Goal: Information Seeking & Learning: Learn about a topic

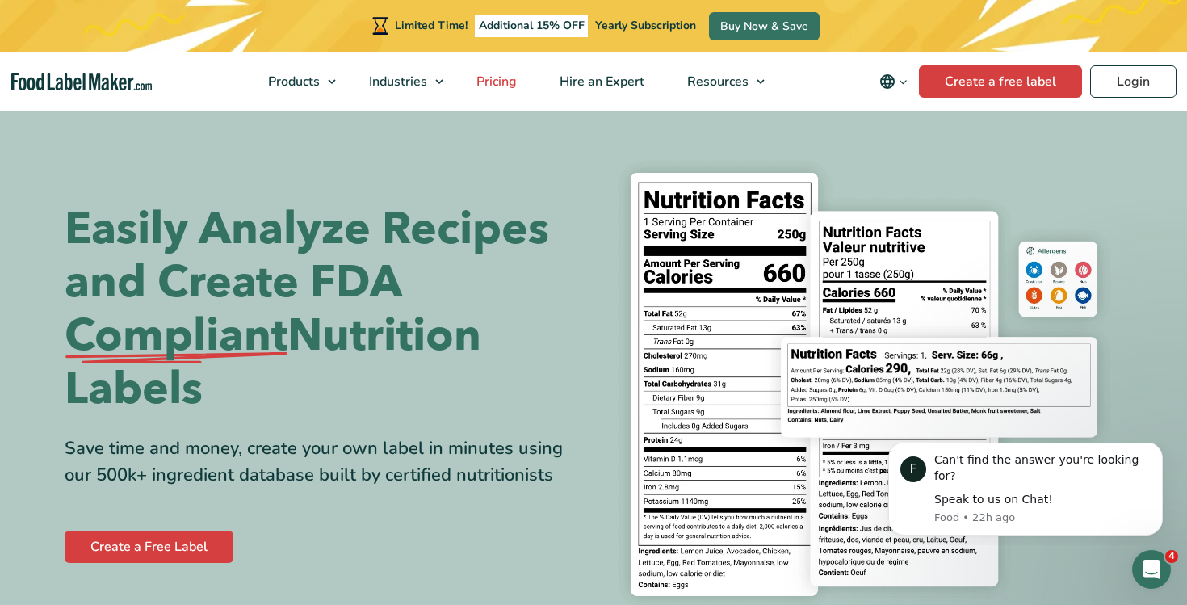
click at [505, 77] on span "Pricing" at bounding box center [494, 82] width 47 height 18
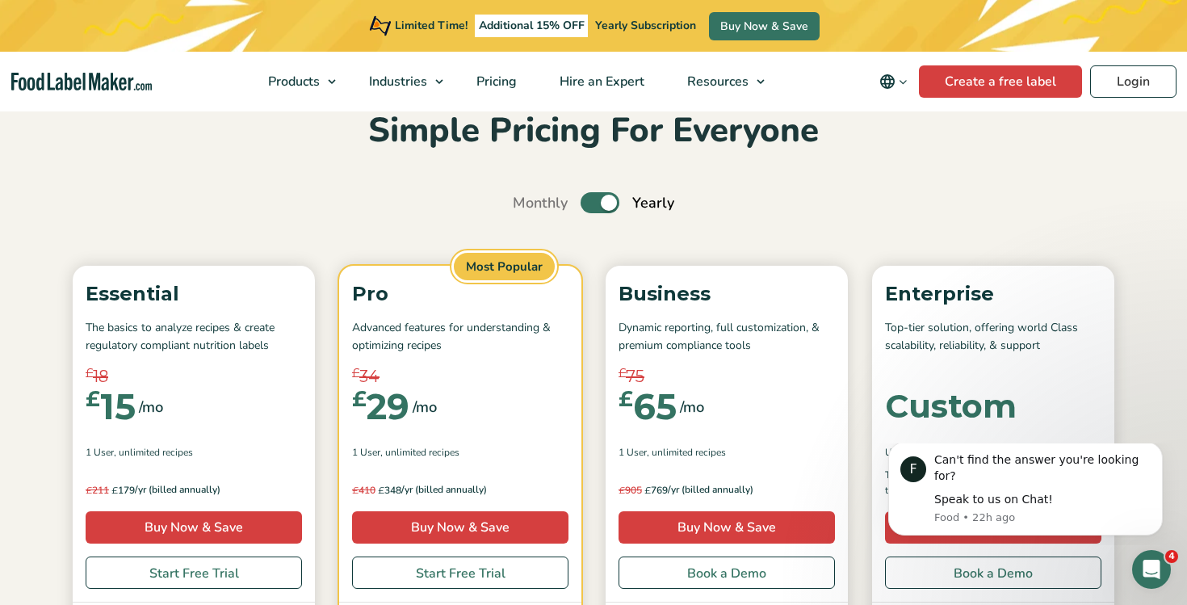
scroll to position [81, 0]
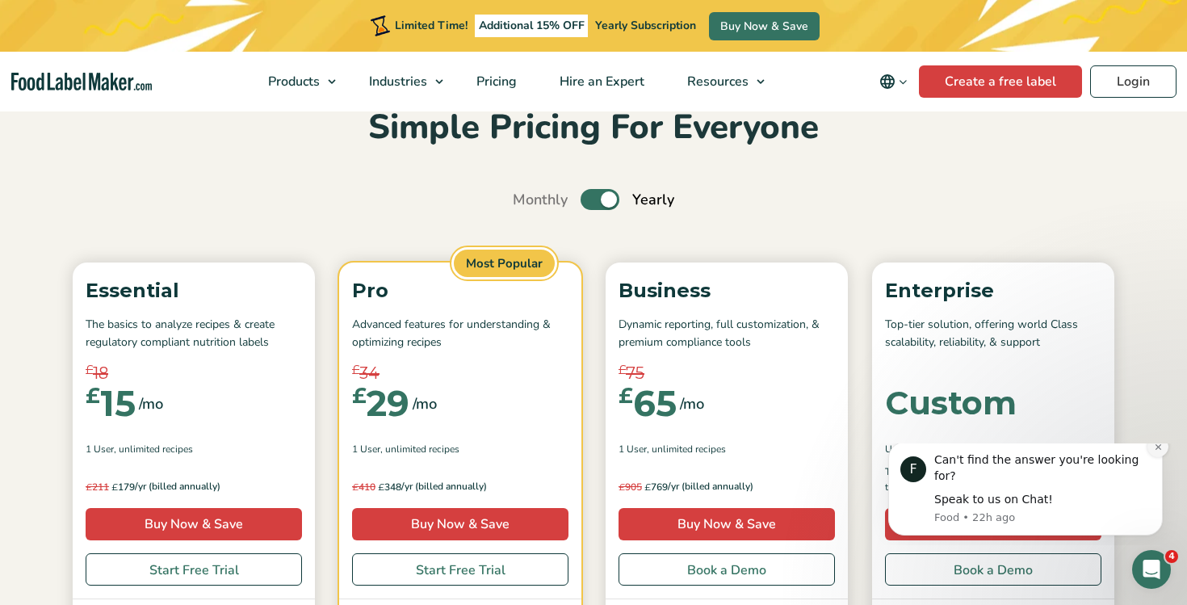
click at [1157, 451] on icon "Dismiss notification" at bounding box center [1157, 446] width 9 height 9
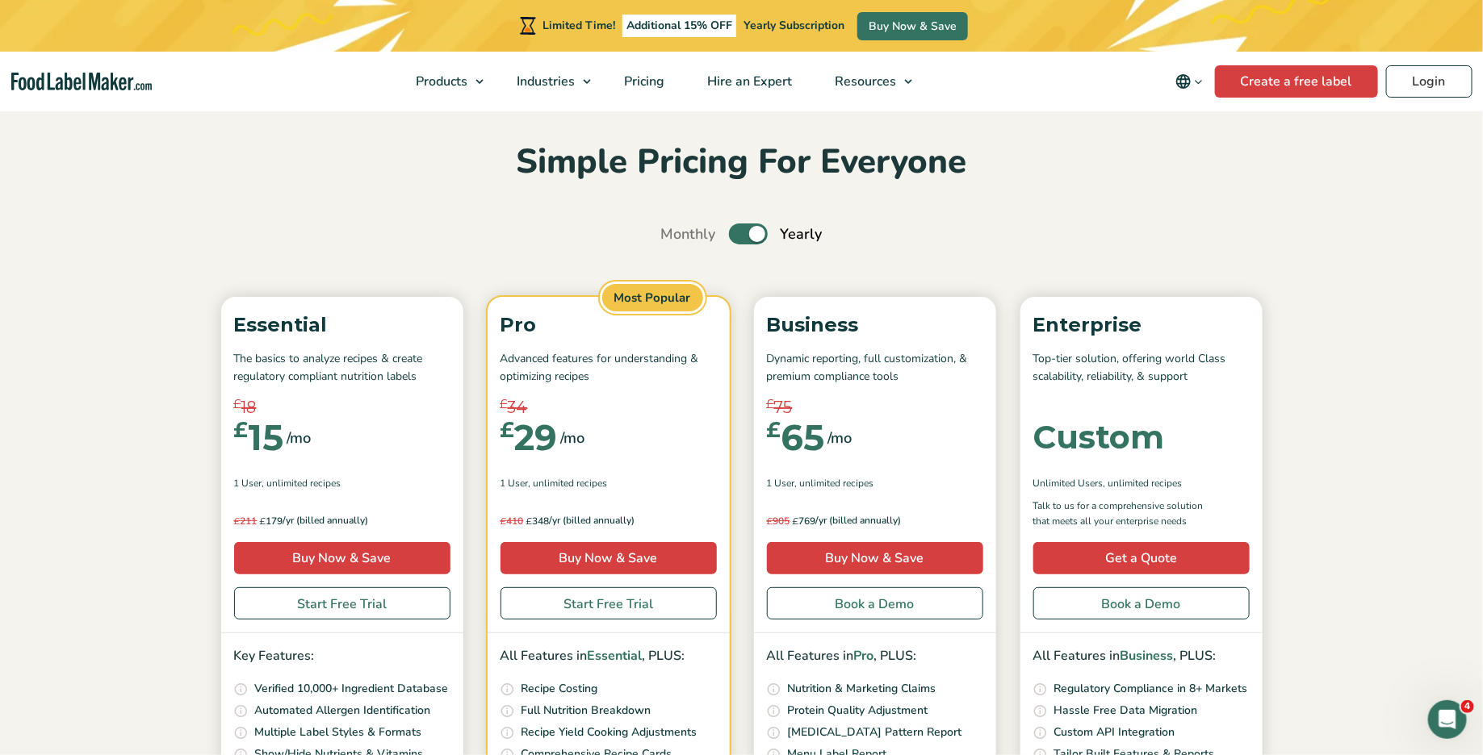
scroll to position [0, 0]
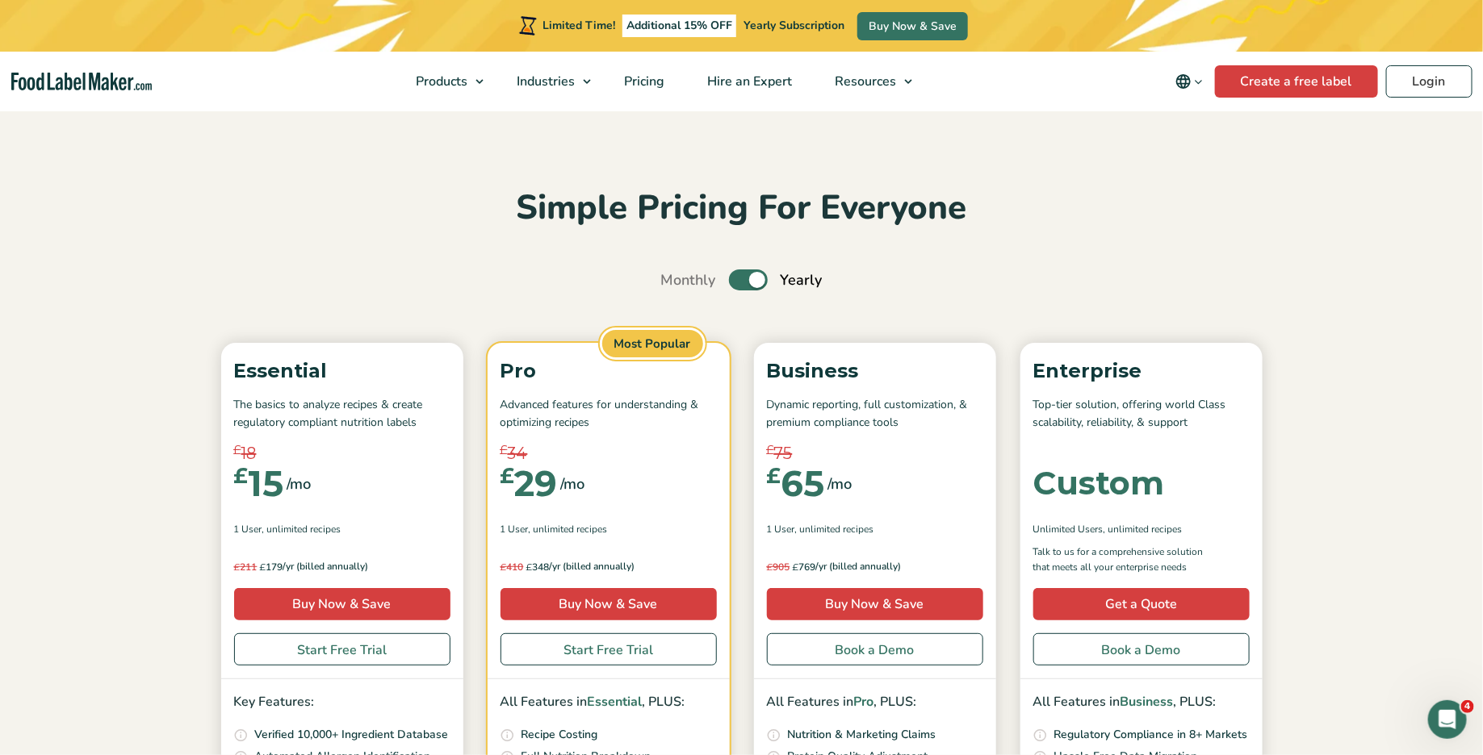
click at [641, 193] on h2 "Simple Pricing For Everyone" at bounding box center [741, 208] width 1057 height 44
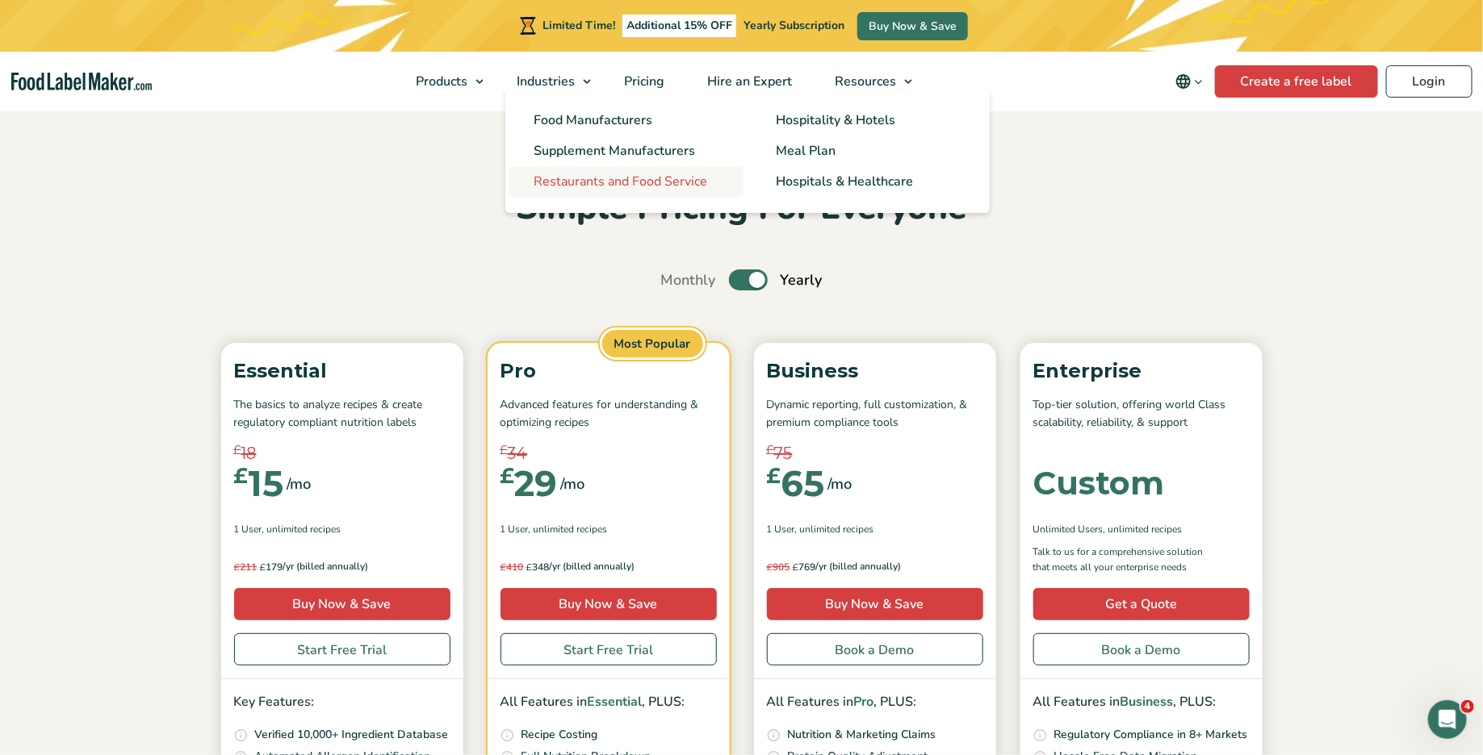
click at [633, 184] on span "Restaurants and Food Service" at bounding box center [621, 182] width 174 height 18
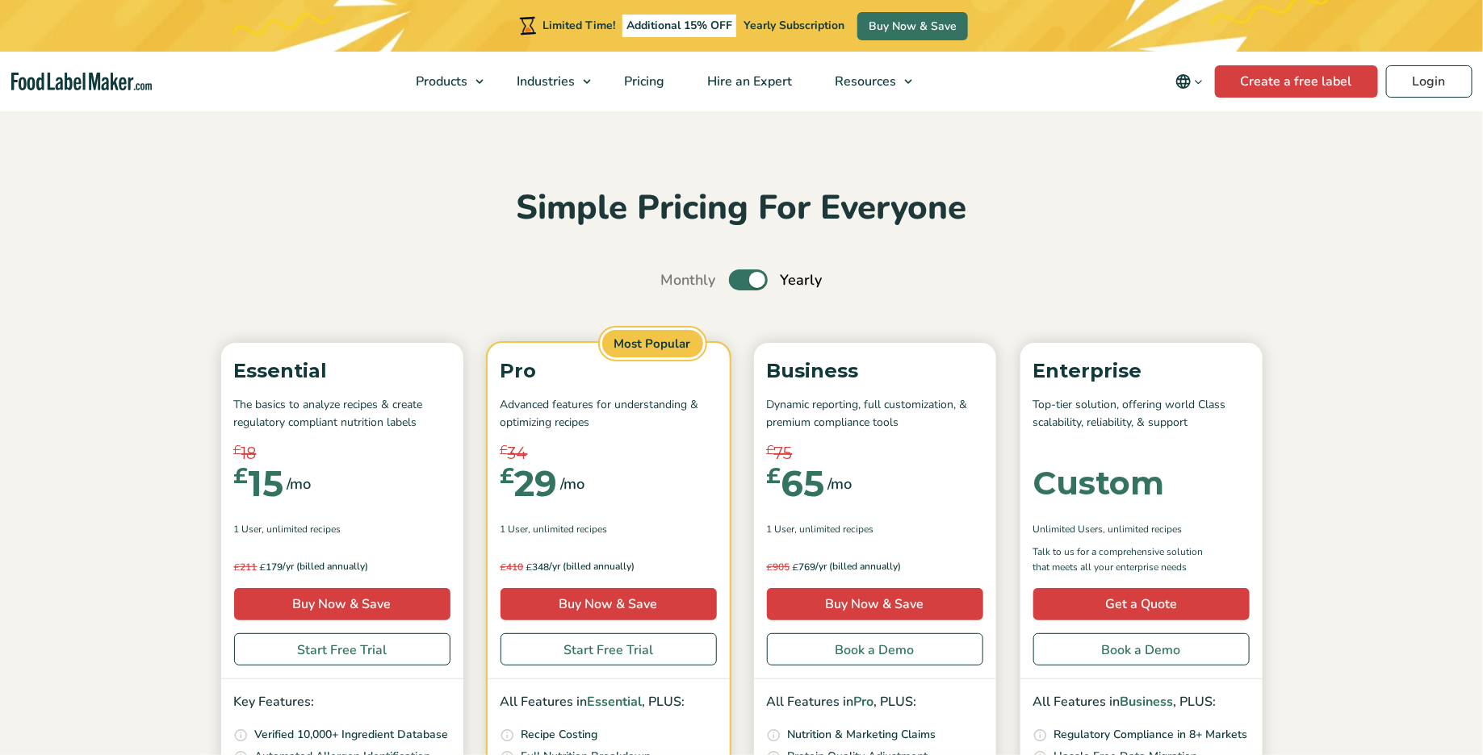
click at [758, 211] on h2 "Simple Pricing For Everyone" at bounding box center [741, 208] width 1057 height 44
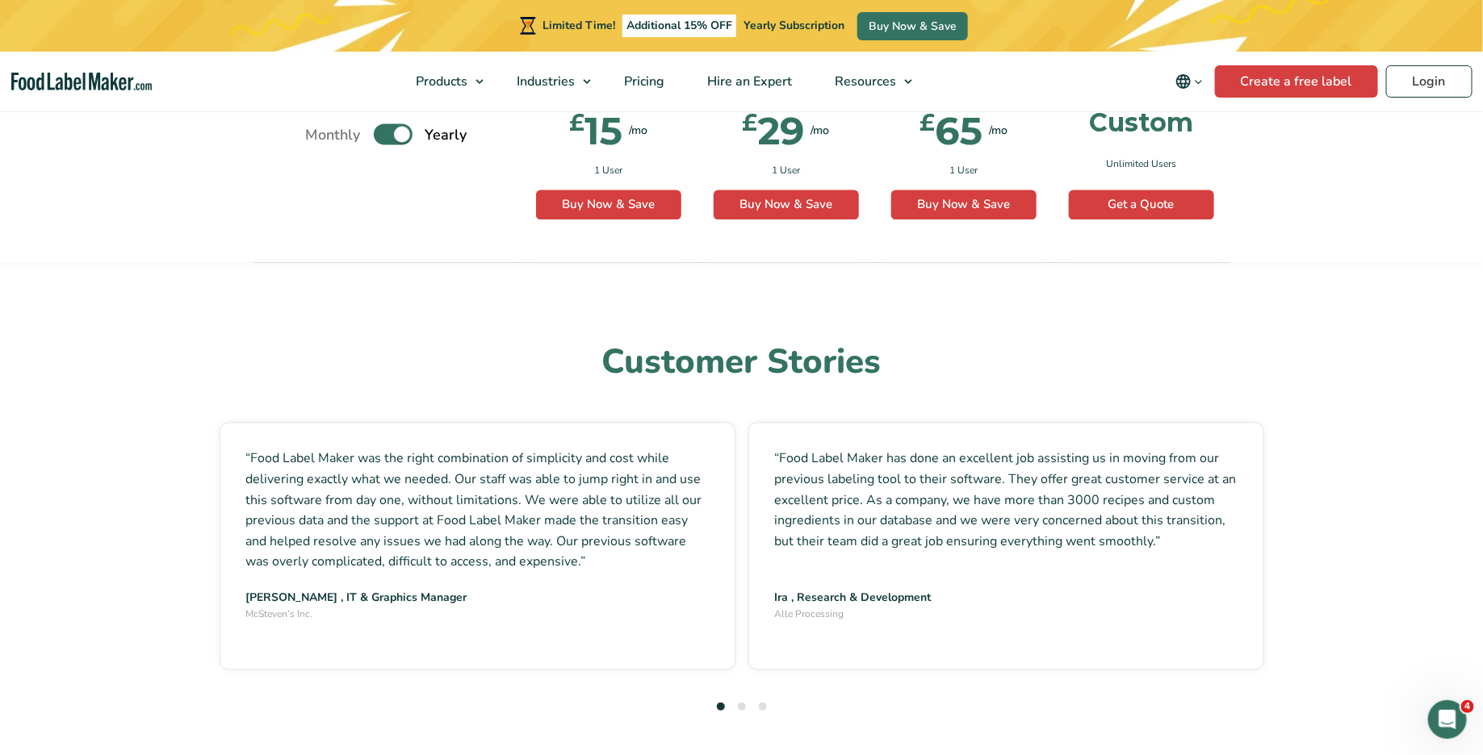
scroll to position [4262, 0]
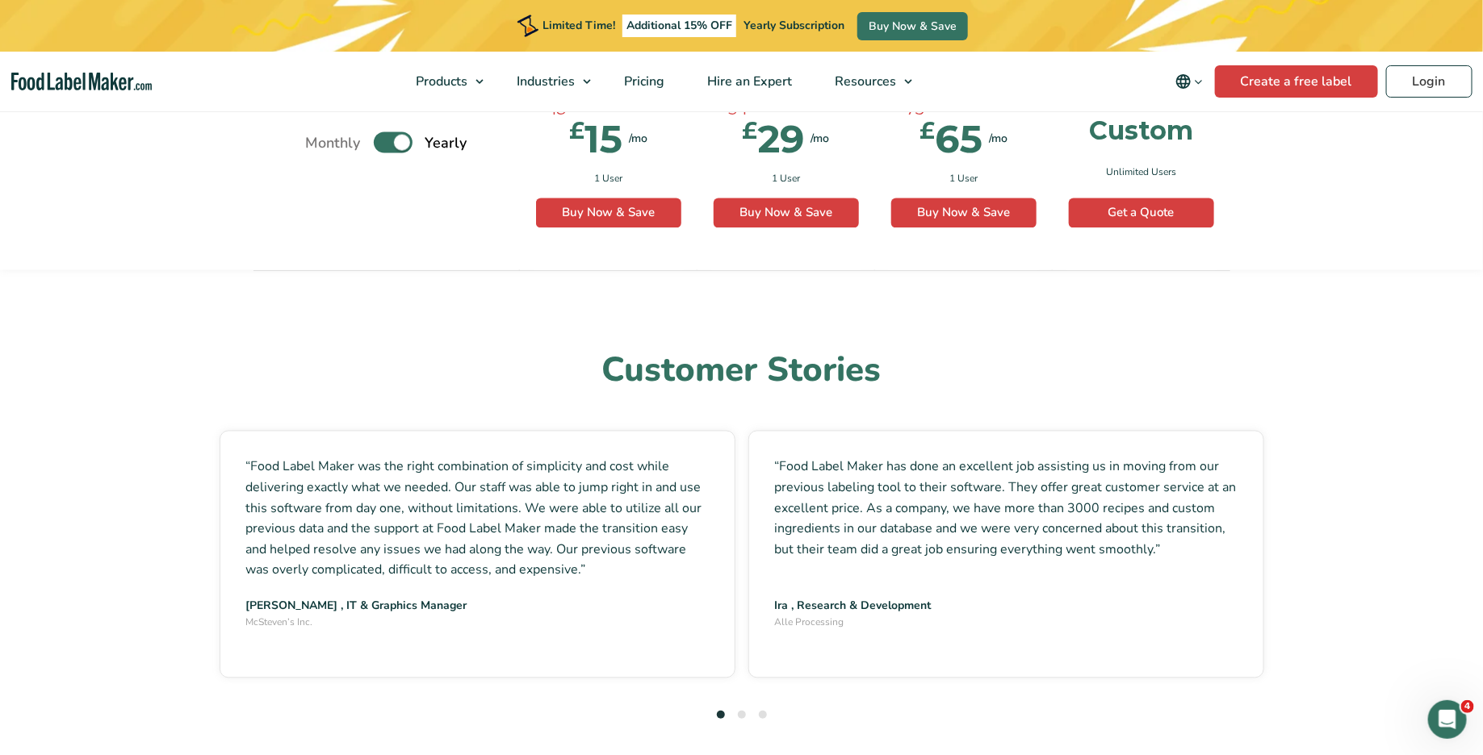
click at [743, 705] on li "2" at bounding box center [742, 716] width 8 height 22
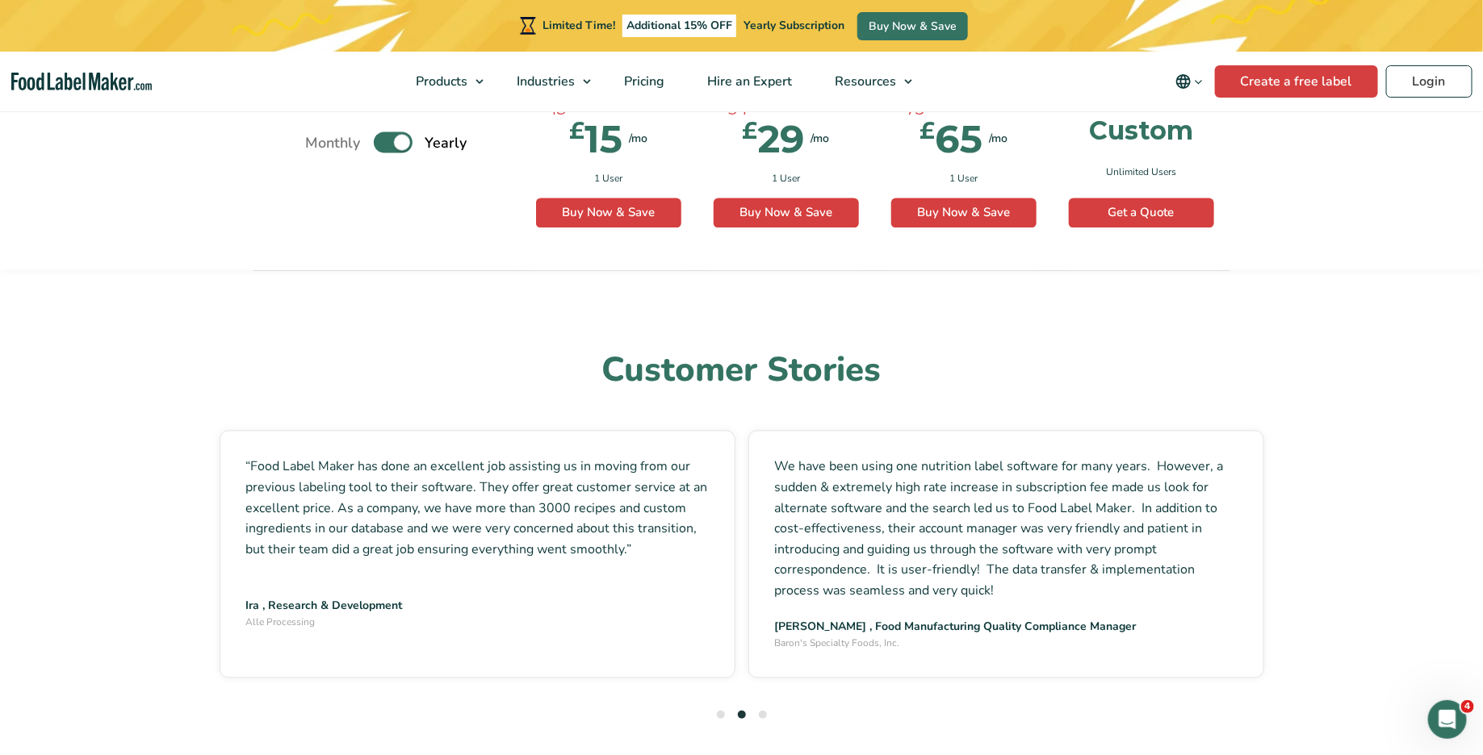
click at [761, 705] on li "3" at bounding box center [763, 716] width 8 height 22
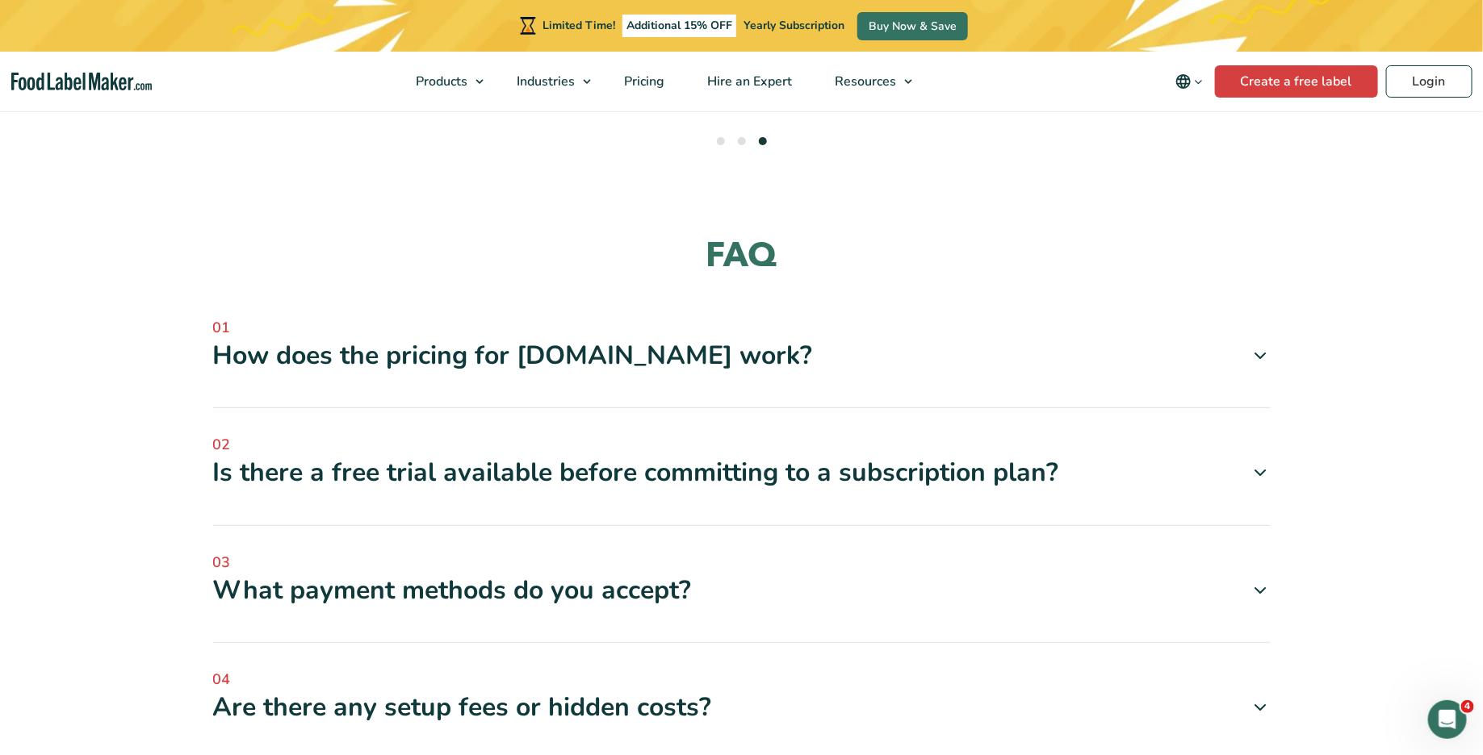
scroll to position [4835, 0]
click at [933, 340] on div "How does the pricing for FoodLabelMaker.com work?" at bounding box center [741, 357] width 1057 height 34
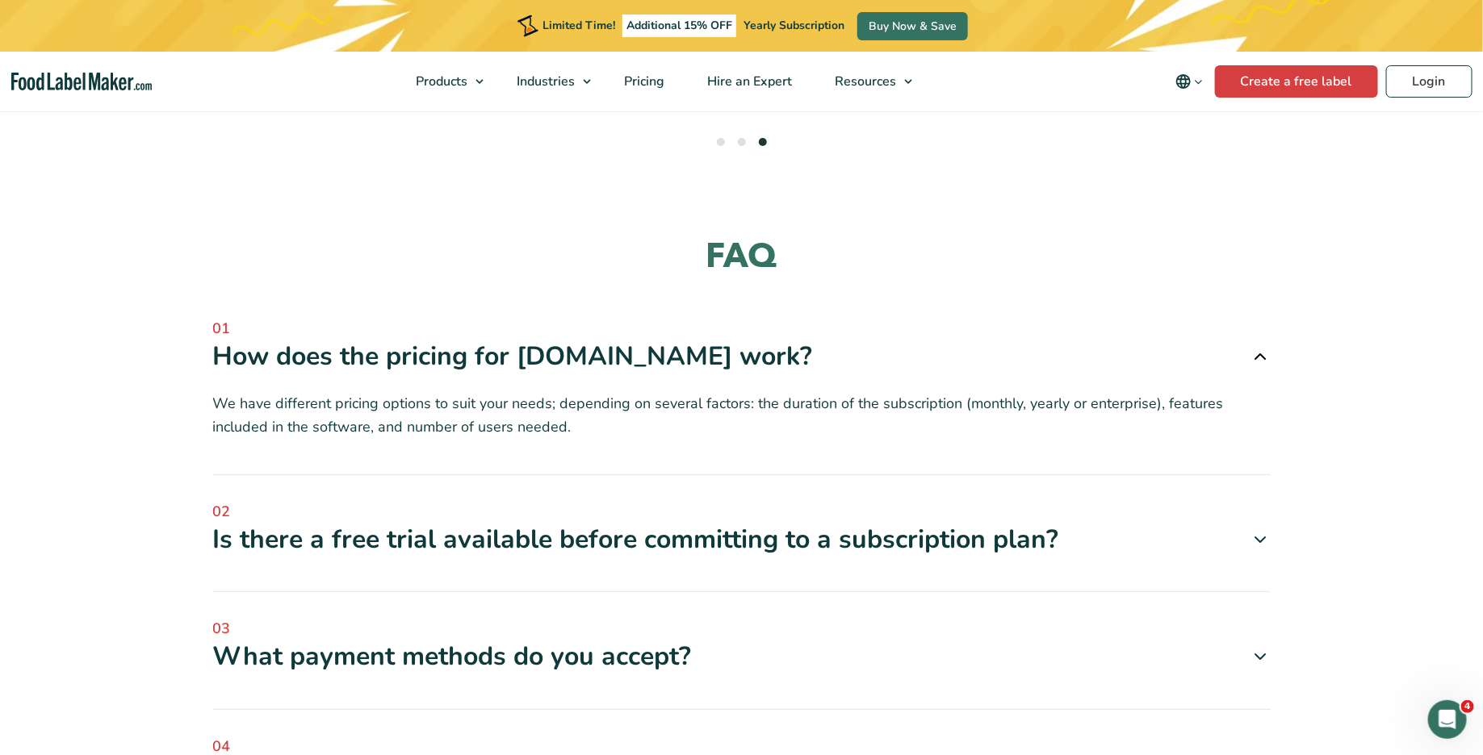
click at [933, 340] on div "How does the pricing for FoodLabelMaker.com work?" at bounding box center [741, 357] width 1057 height 34
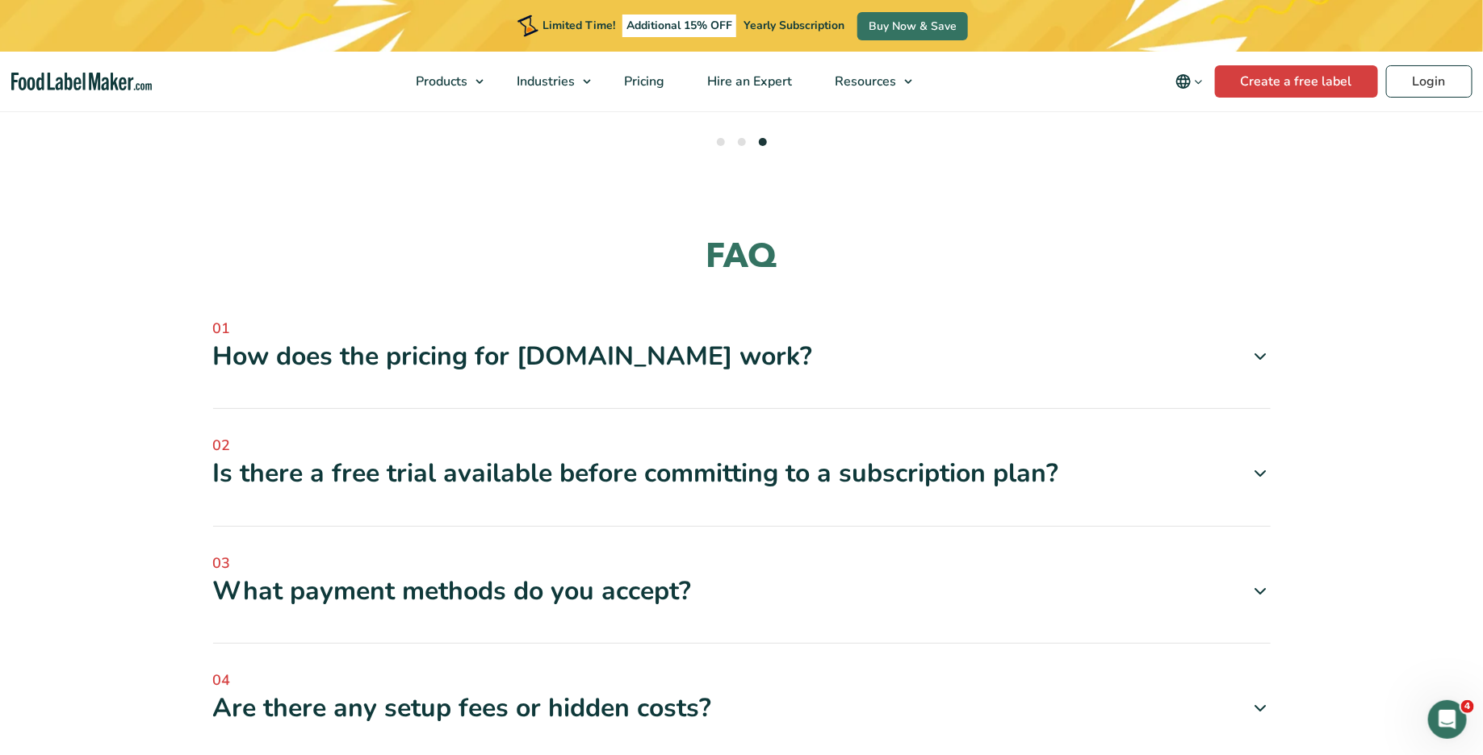
click at [872, 435] on span "02" at bounding box center [741, 446] width 1057 height 22
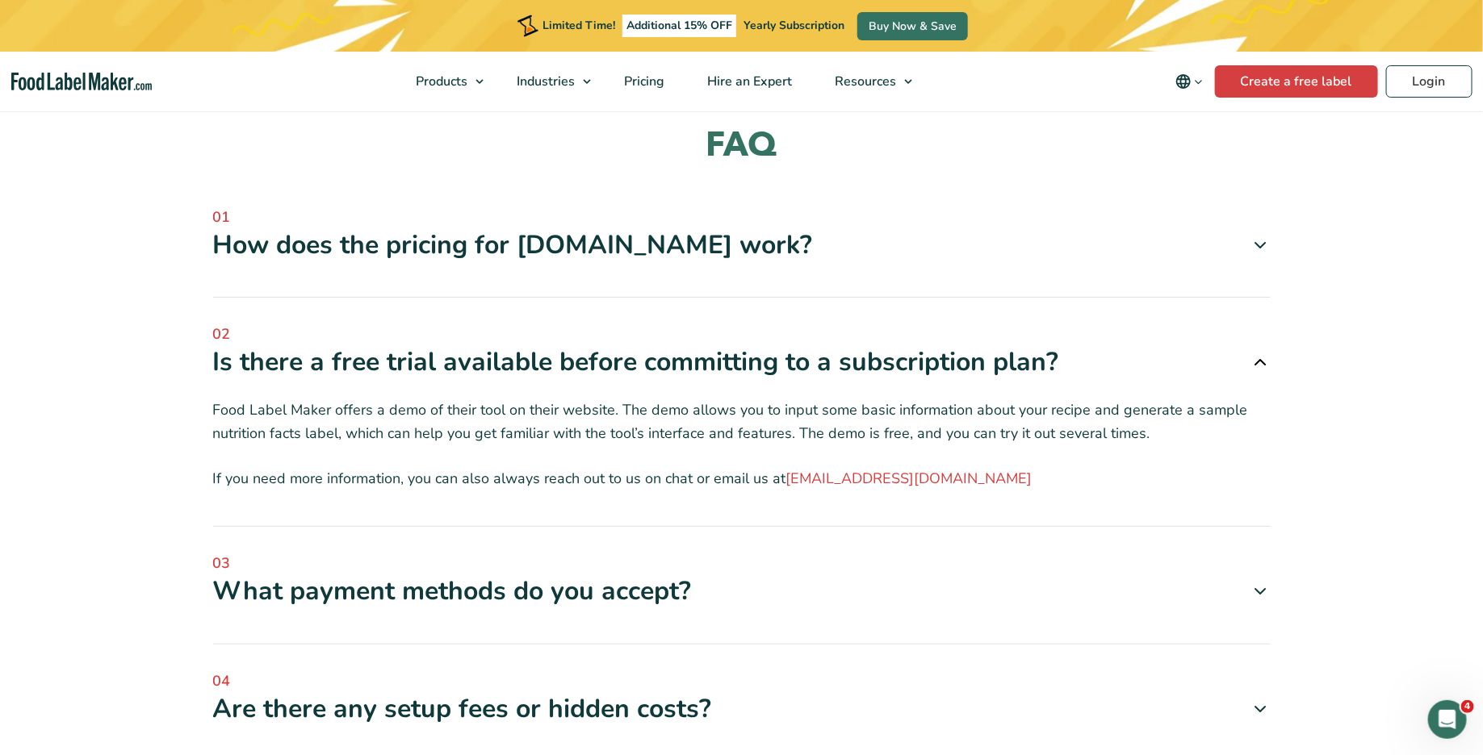
scroll to position [5011, 0]
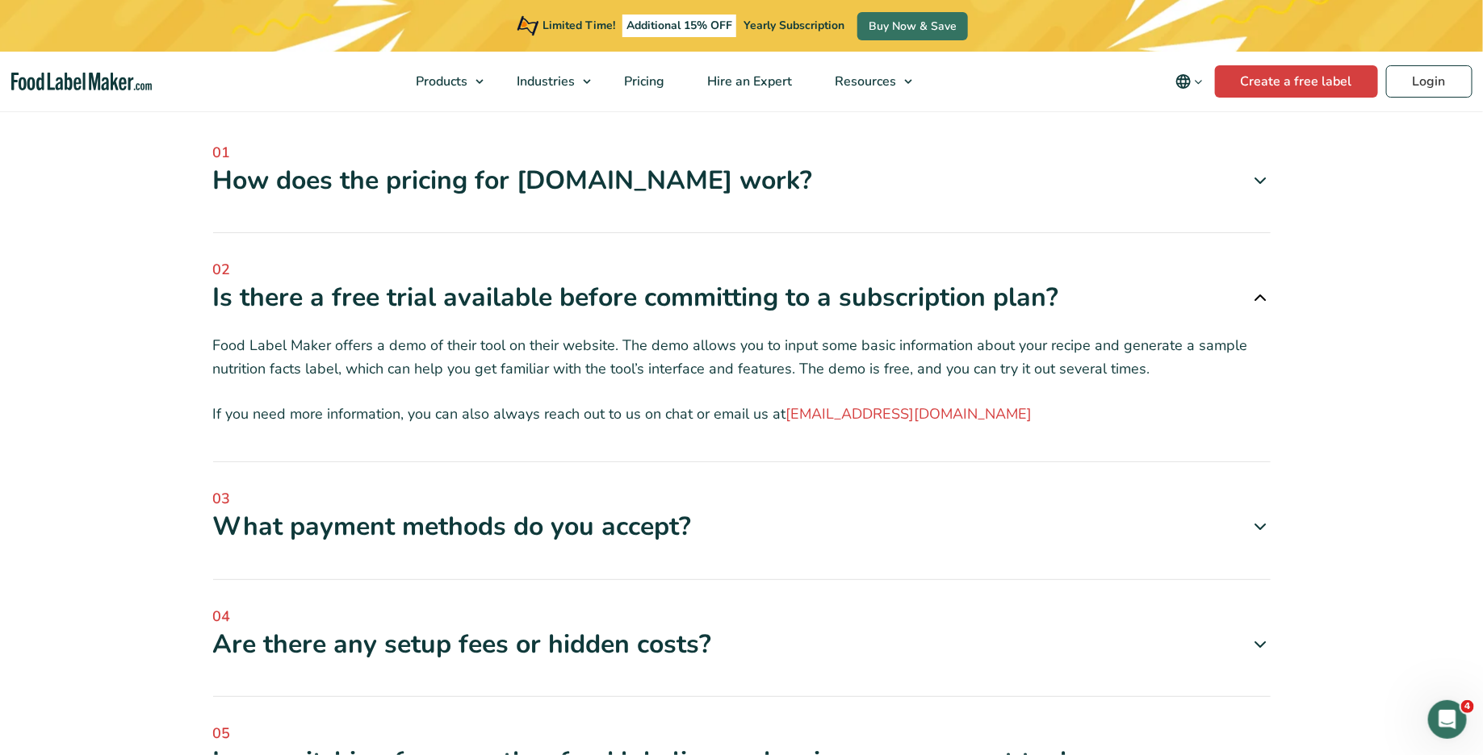
click at [793, 488] on span "03" at bounding box center [741, 499] width 1057 height 22
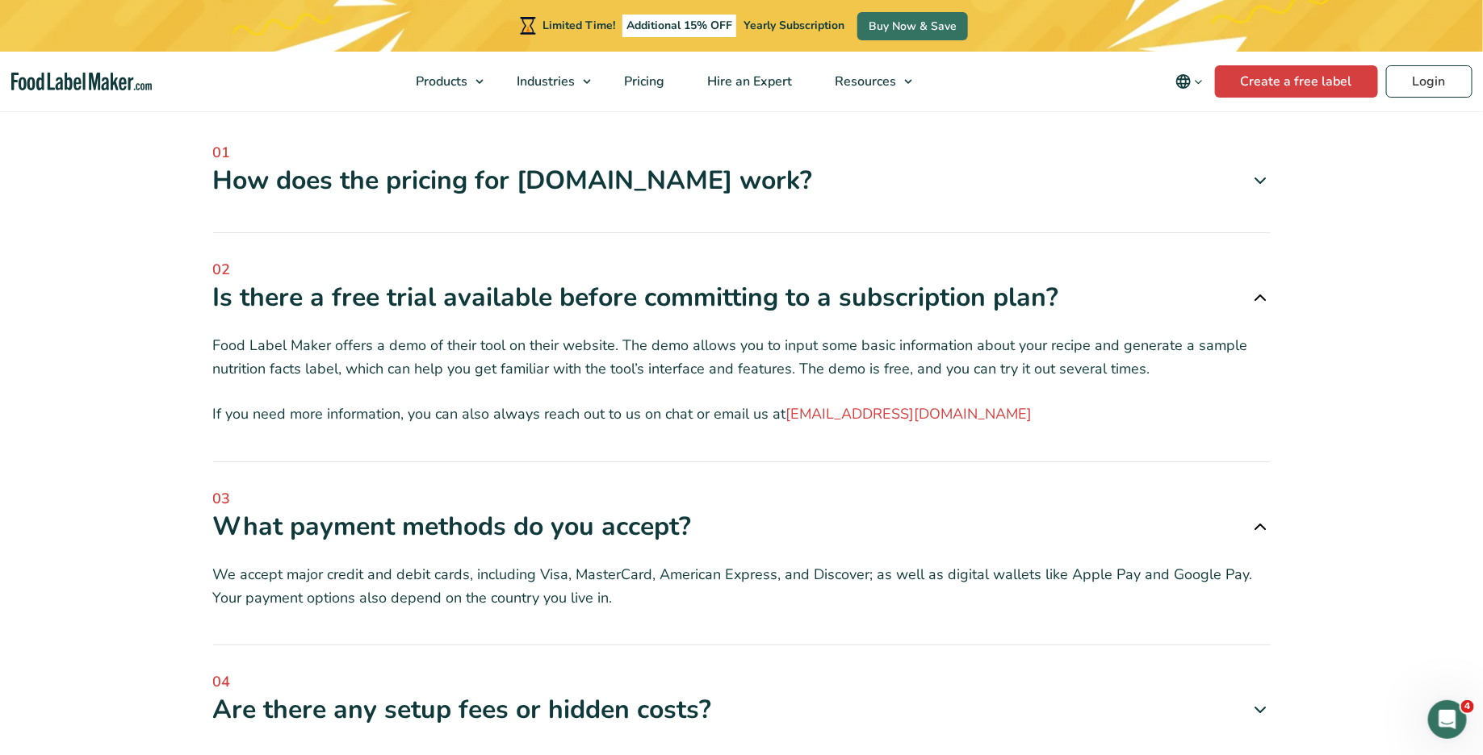
click at [793, 488] on span "03" at bounding box center [741, 499] width 1057 height 22
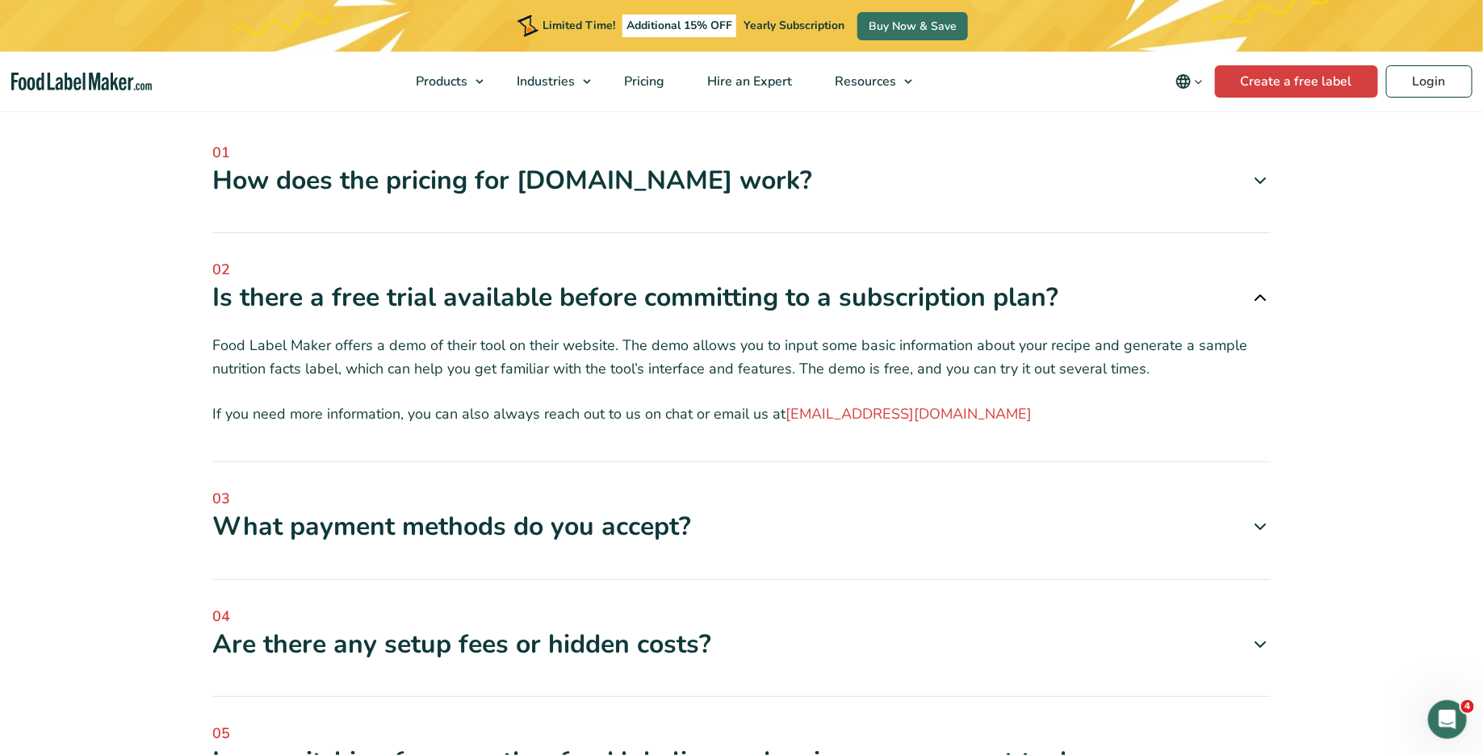
click at [739, 628] on div "Are there any setup fees or hidden costs?" at bounding box center [741, 645] width 1057 height 34
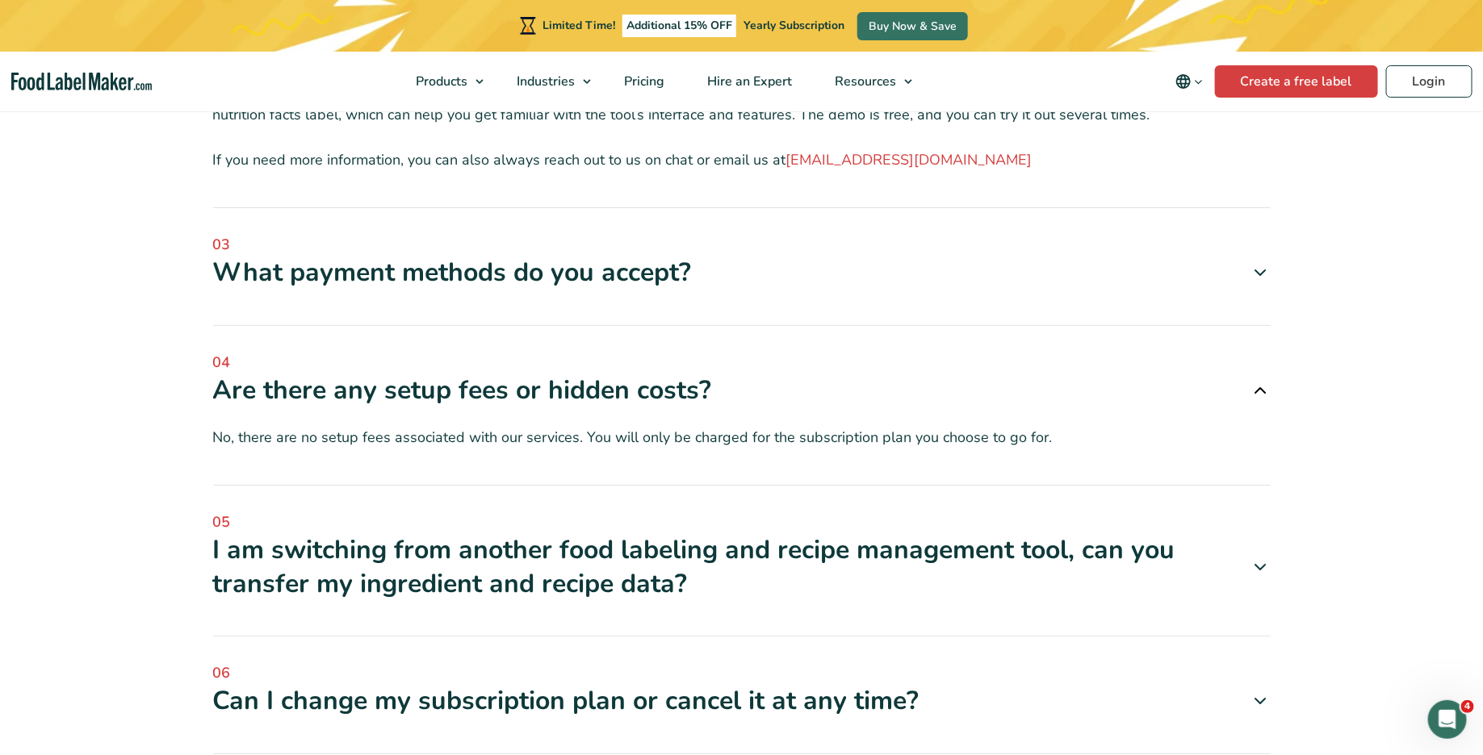
scroll to position [5270, 0]
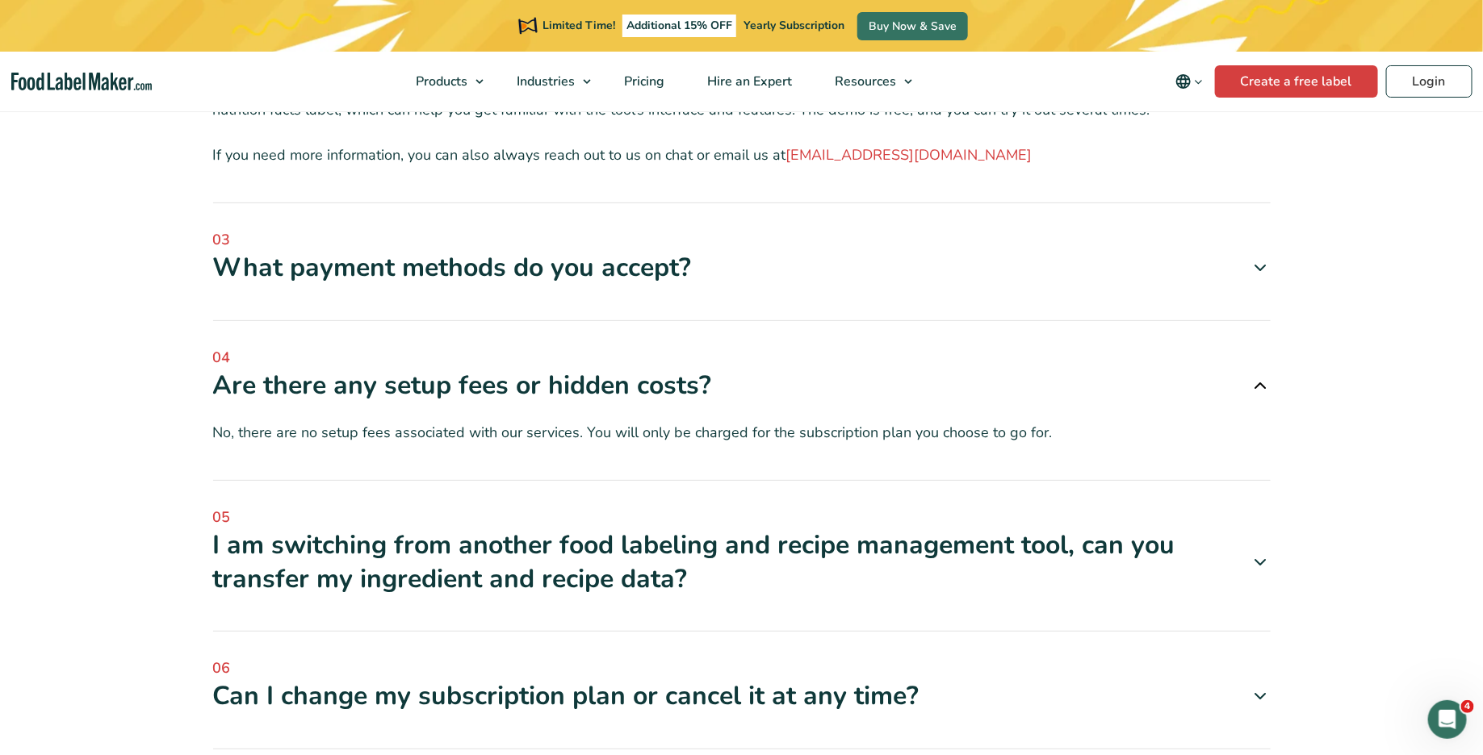
click at [788, 529] on div "I am switching from another food labeling and recipe management tool, can you t…" at bounding box center [741, 562] width 1057 height 67
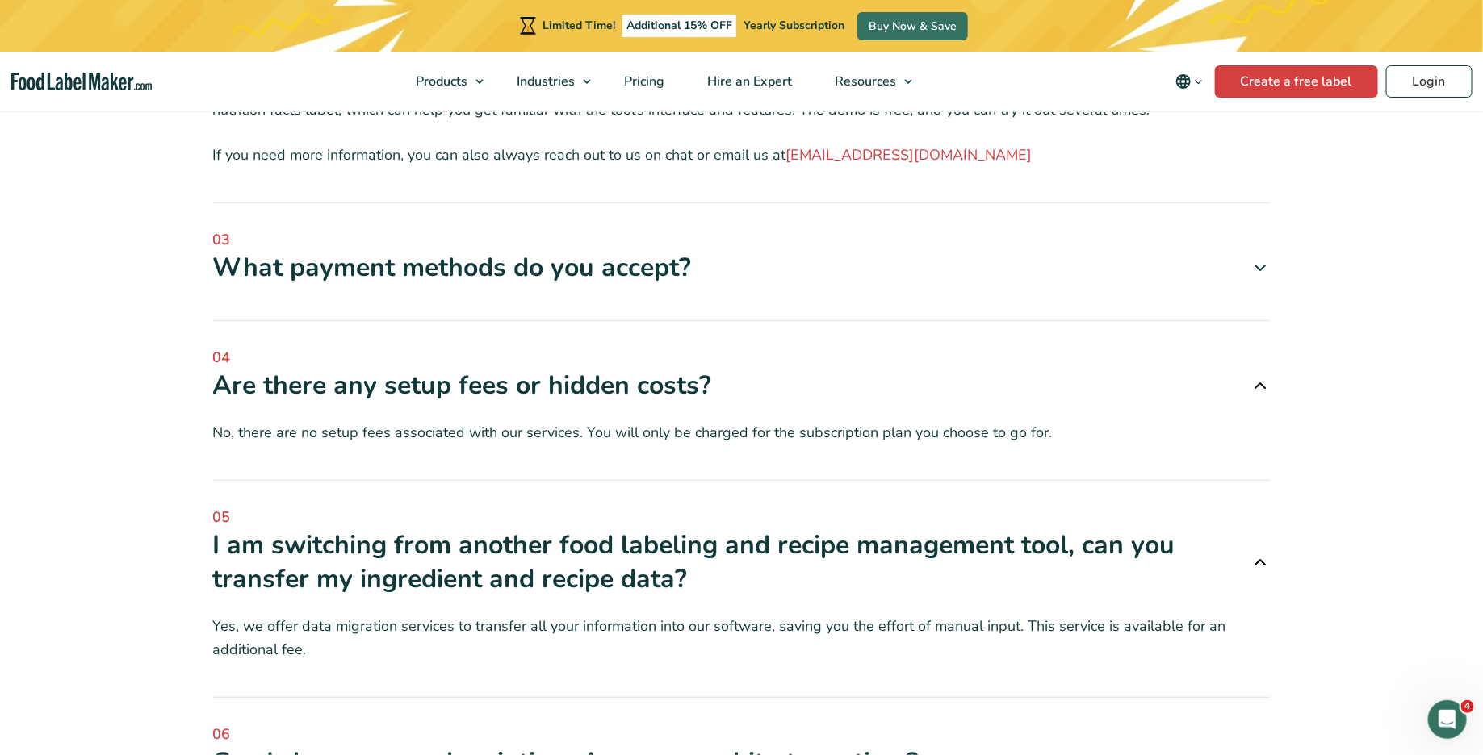
click at [788, 529] on div "I am switching from another food labeling and recipe management tool, can you t…" at bounding box center [741, 562] width 1057 height 67
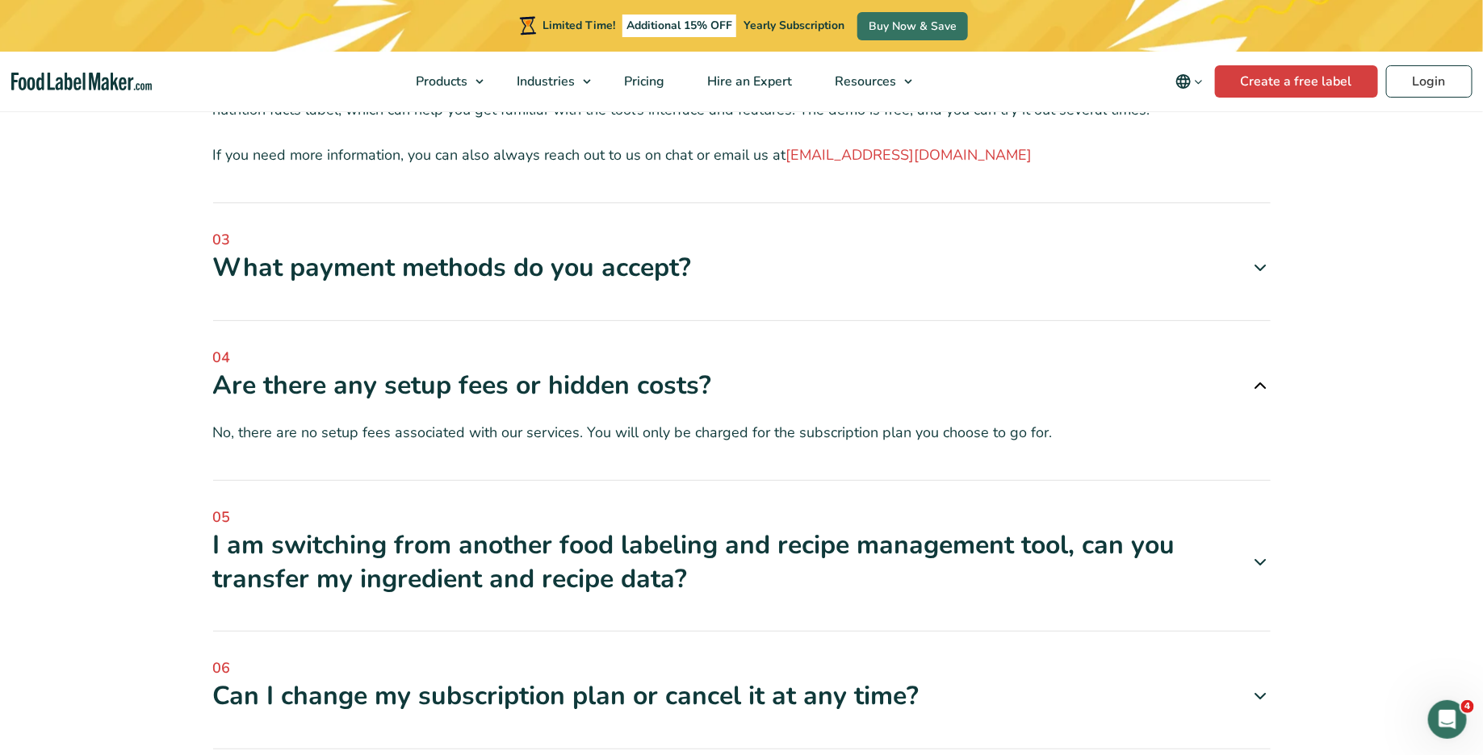
click at [747, 658] on div "06 Can I change my subscription plan or cancel it at any time? Yes, you can cha…" at bounding box center [741, 704] width 1057 height 92
click at [782, 680] on div "Can I change my subscription plan or cancel it at any time?" at bounding box center [741, 697] width 1057 height 34
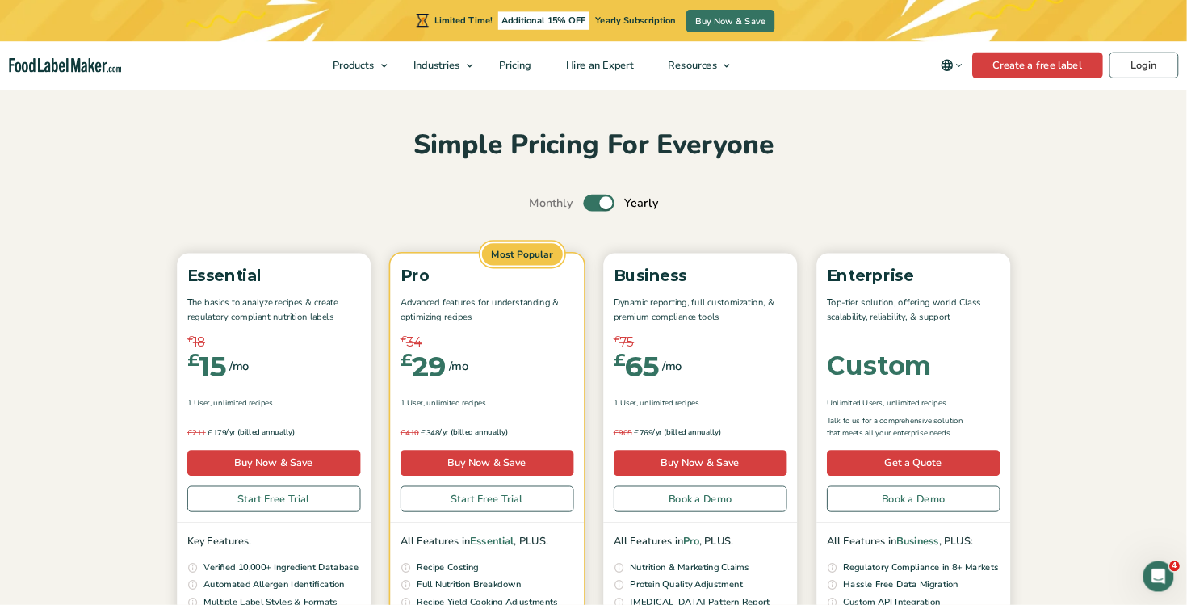
scroll to position [0, 0]
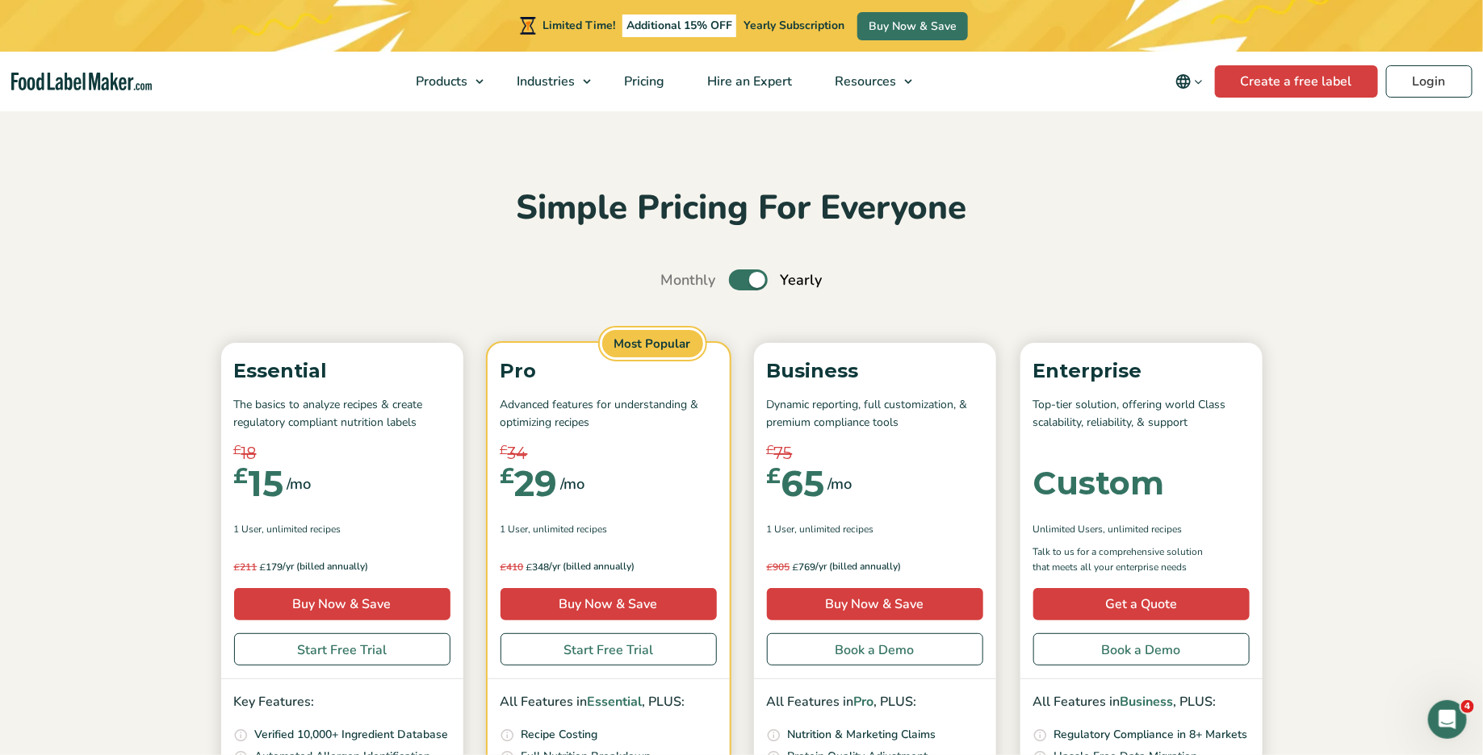
click at [922, 186] on h2 "Simple Pricing For Everyone" at bounding box center [741, 208] width 1057 height 44
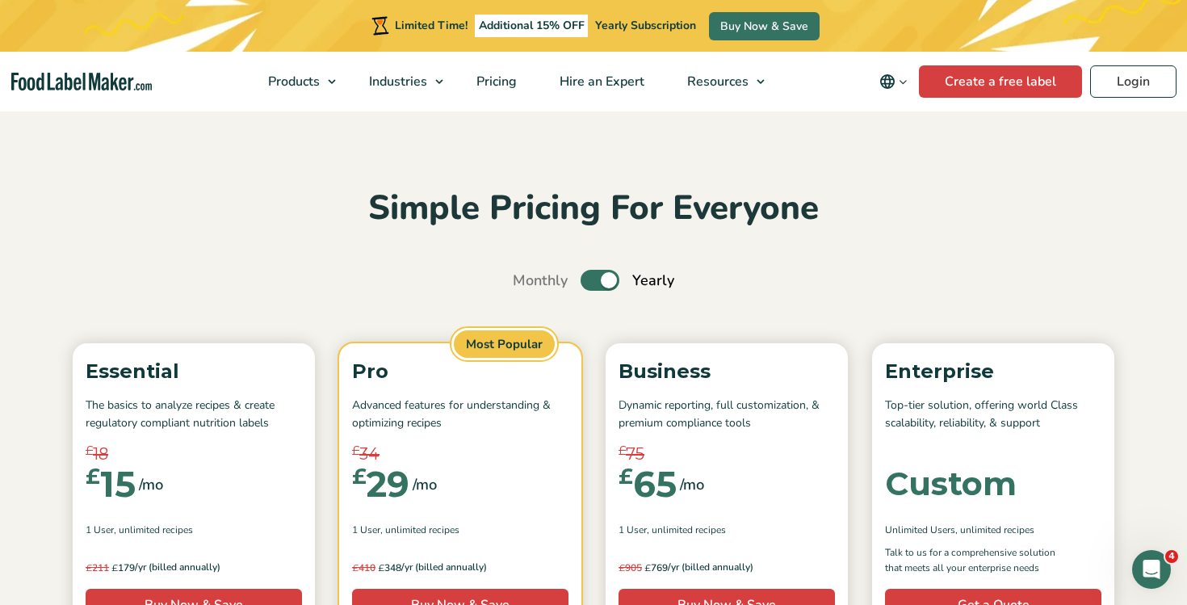
click at [854, 299] on div "Simple Pricing For Everyone Monthly Toggle Yearly (6 Month Free + 2 Free Nutrit…" at bounding box center [593, 596] width 1082 height 820
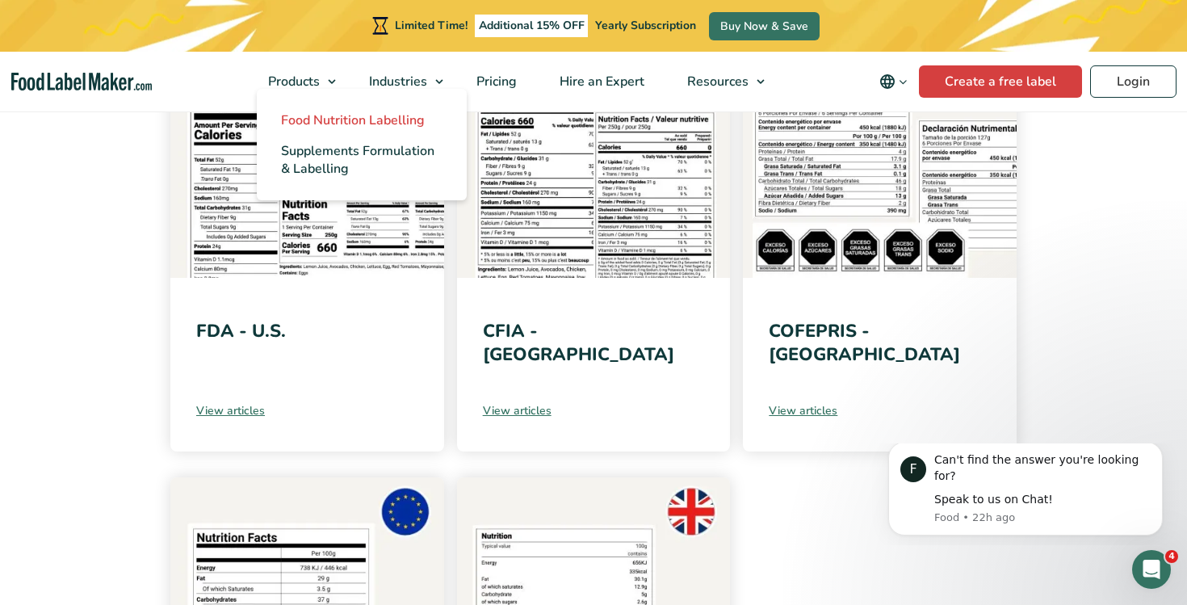
click at [366, 125] on span "Food Nutrition Labelling" at bounding box center [353, 120] width 144 height 18
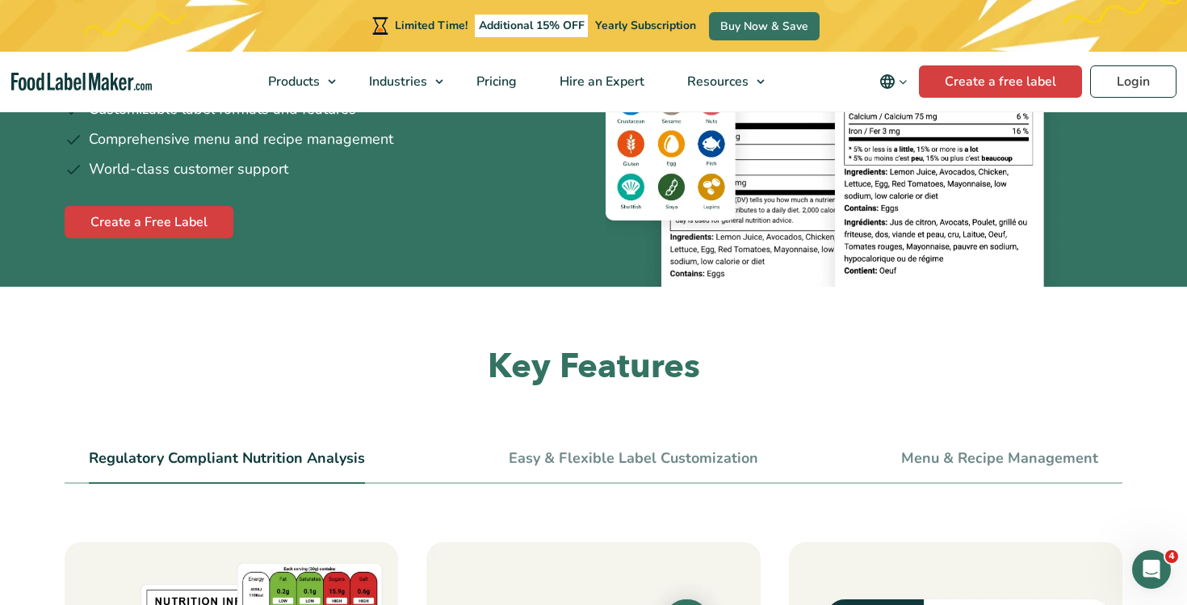
scroll to position [349, 0]
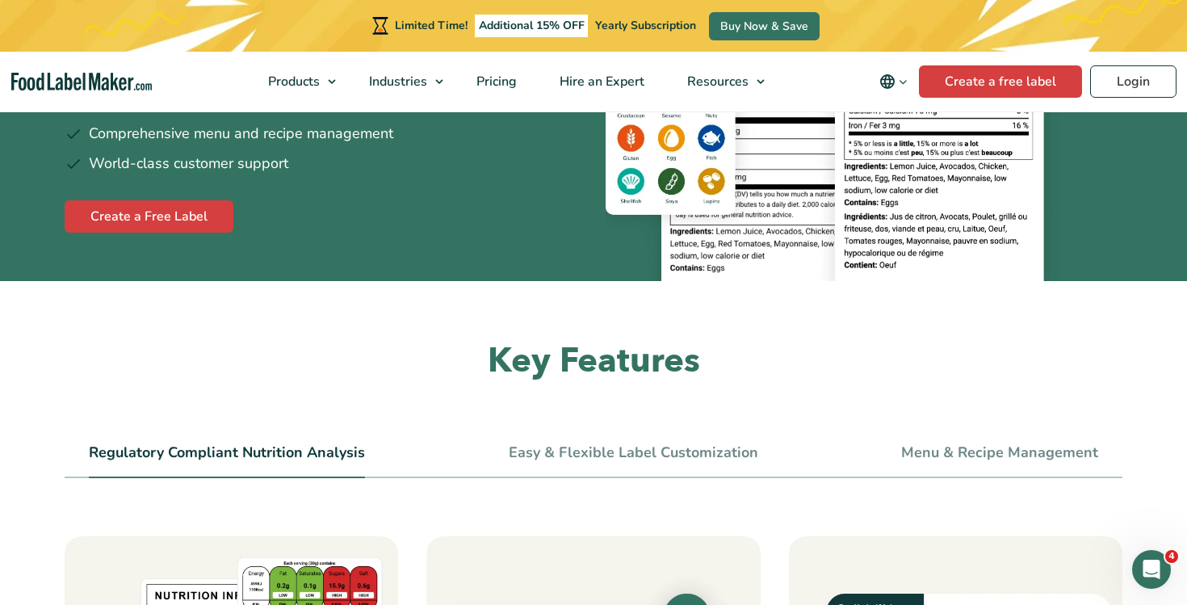
click at [47, 270] on section "Easy and Compliant Nutrition Label Software Developed by certified nutritionist…" at bounding box center [593, 19] width 1187 height 521
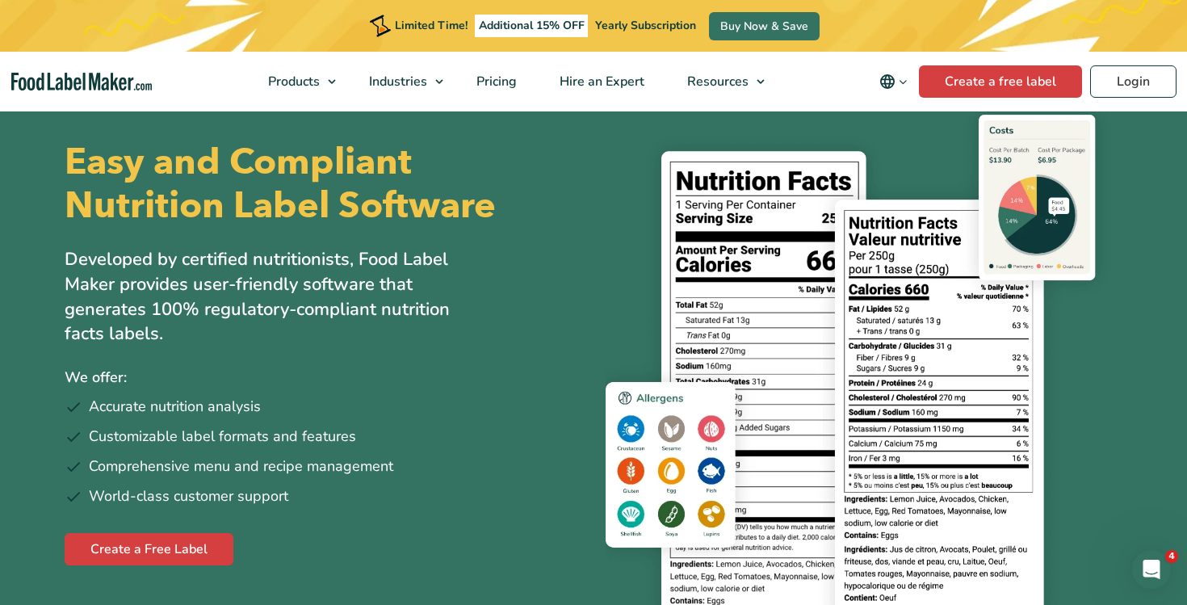
scroll to position [16, 0]
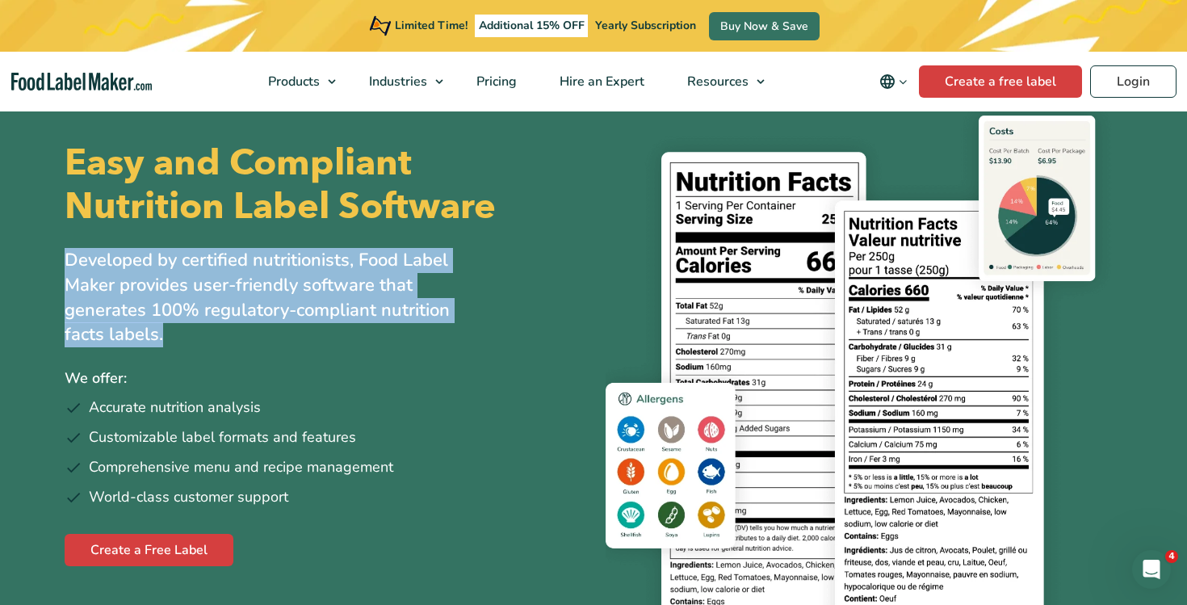
drag, startPoint x: 65, startPoint y: 255, endPoint x: 205, endPoint y: 337, distance: 161.7
click at [205, 337] on p "Developed by certified nutritionists, Food Label Maker provides user-friendly s…" at bounding box center [275, 297] width 420 height 99
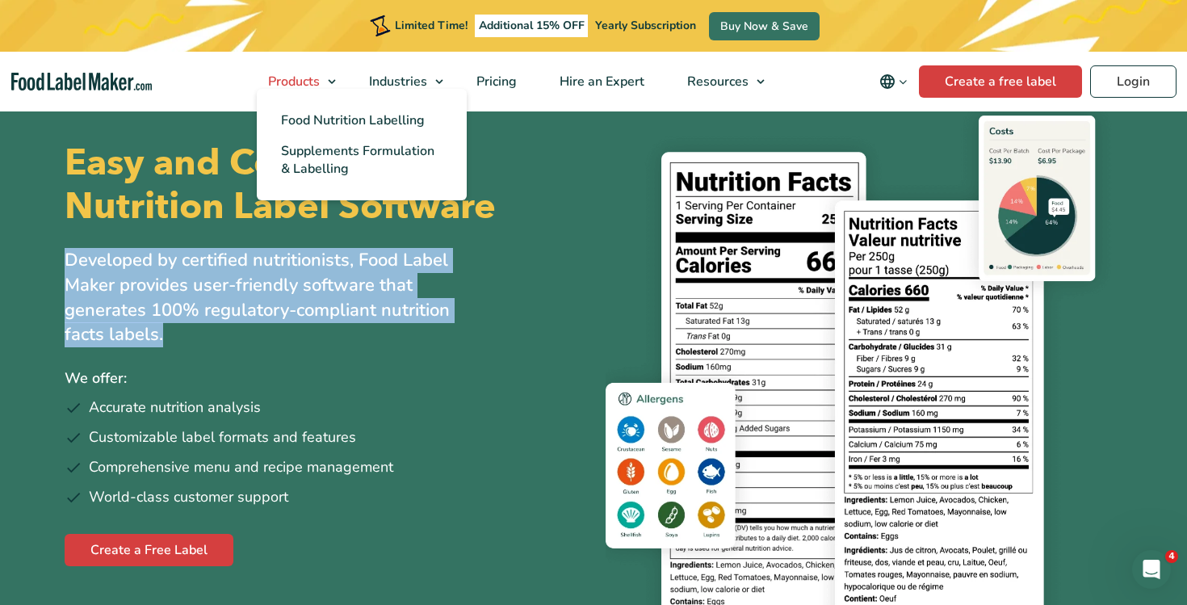
copy p "Developed by certified nutritionists, Food Label Maker provides user-friendly s…"
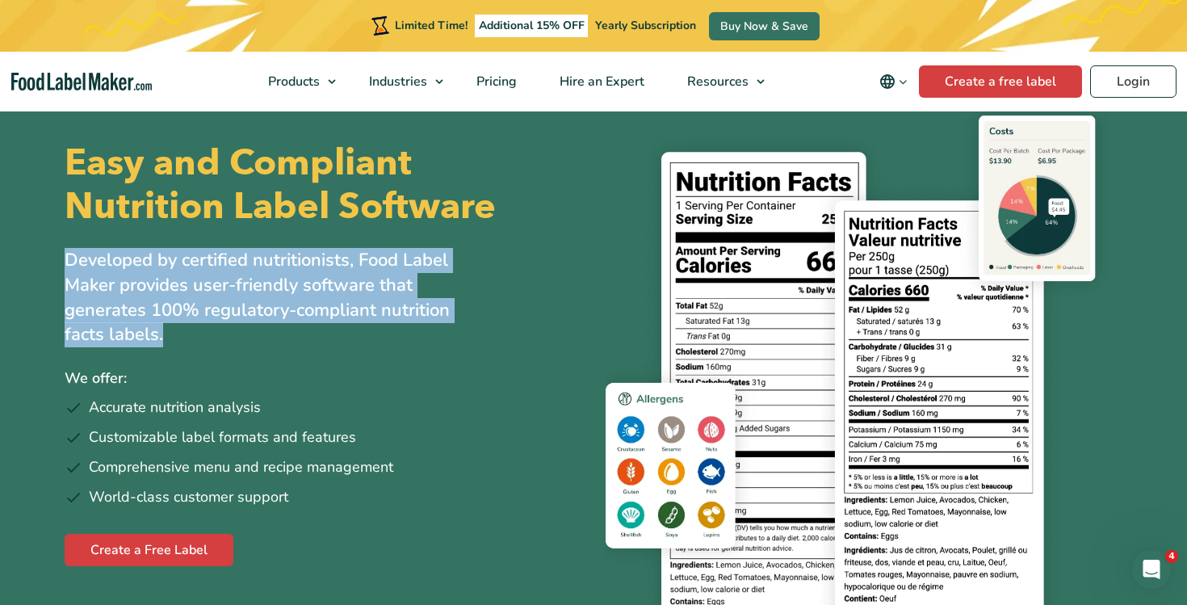
click at [459, 292] on p "Developed by certified nutritionists, Food Label Maker provides user-friendly s…" at bounding box center [275, 297] width 420 height 99
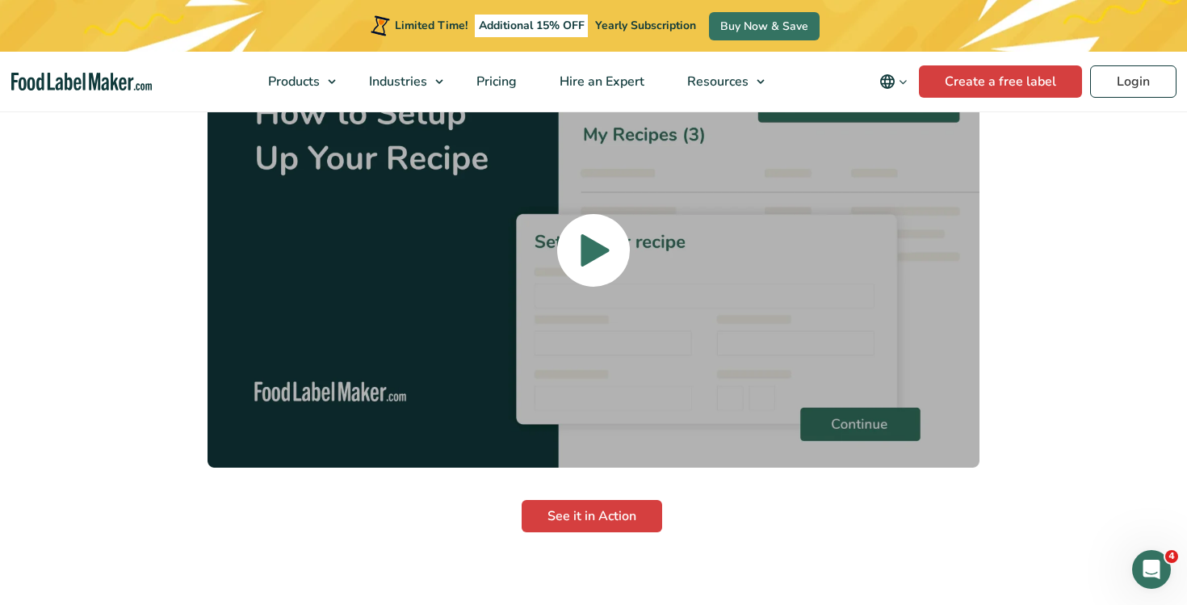
scroll to position [3737, 0]
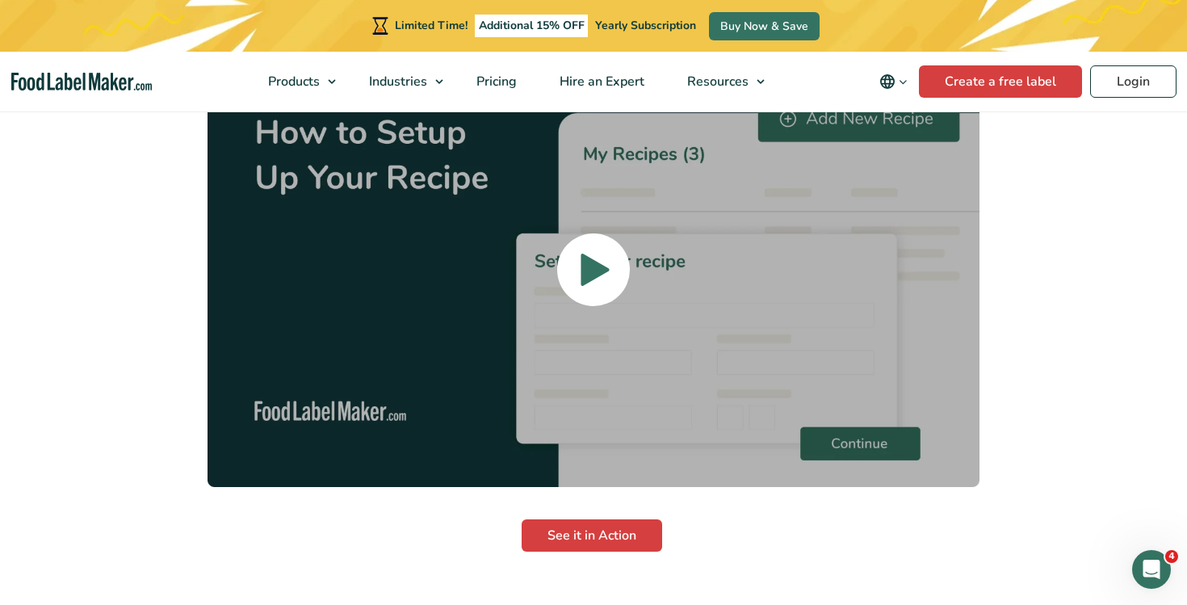
click at [573, 233] on span at bounding box center [593, 269] width 73 height 73
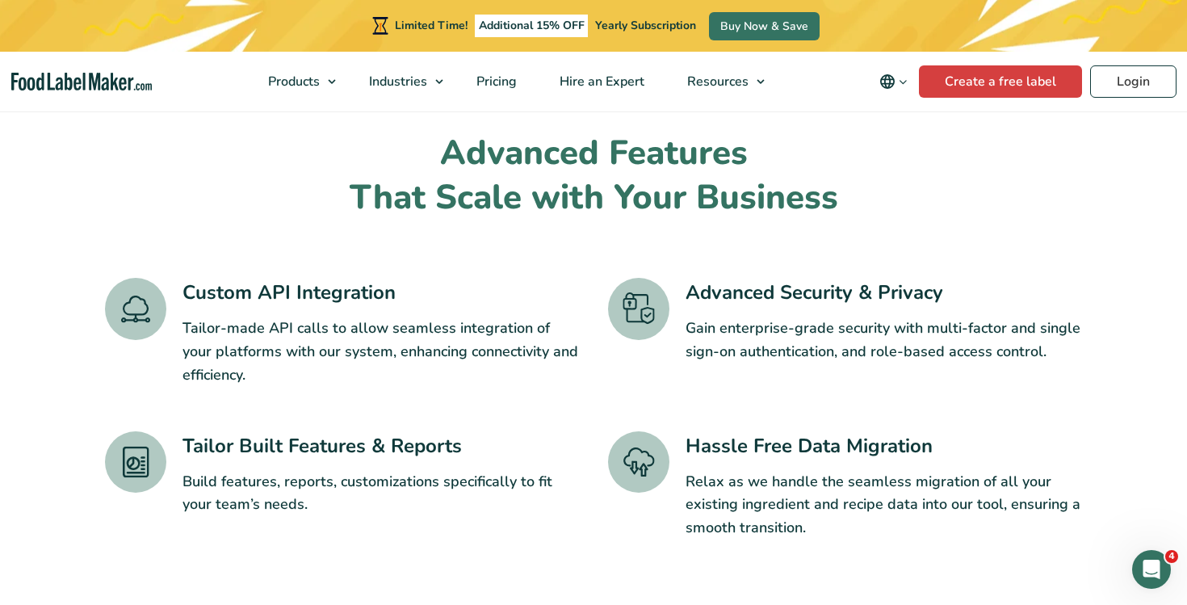
scroll to position [2314, 0]
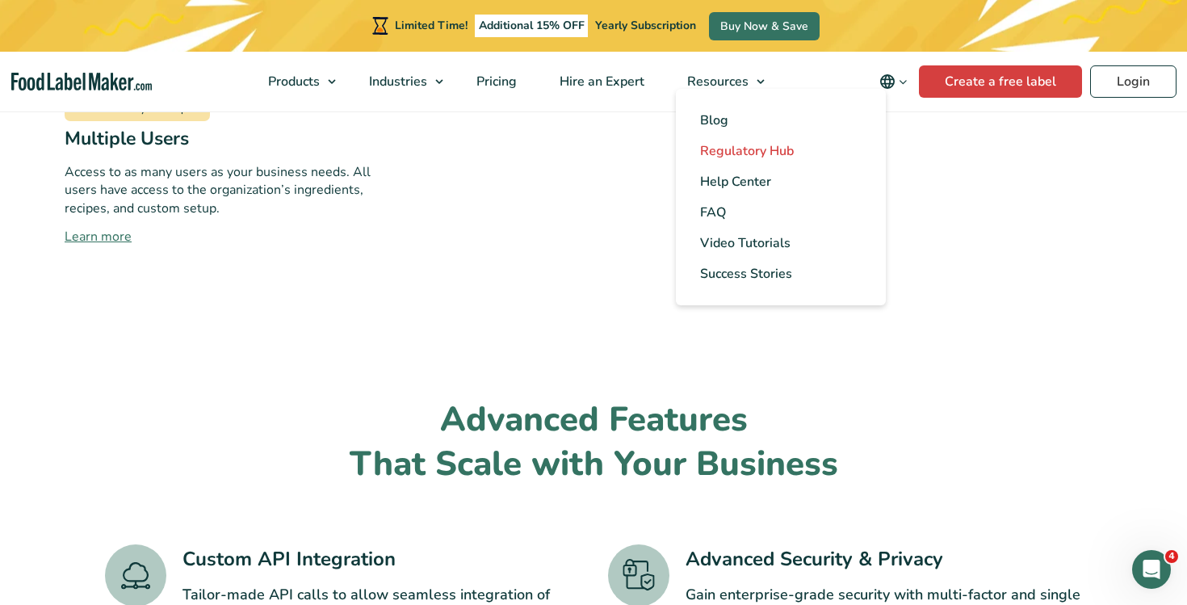
click at [749, 150] on span "Regulatory Hub" at bounding box center [747, 151] width 94 height 18
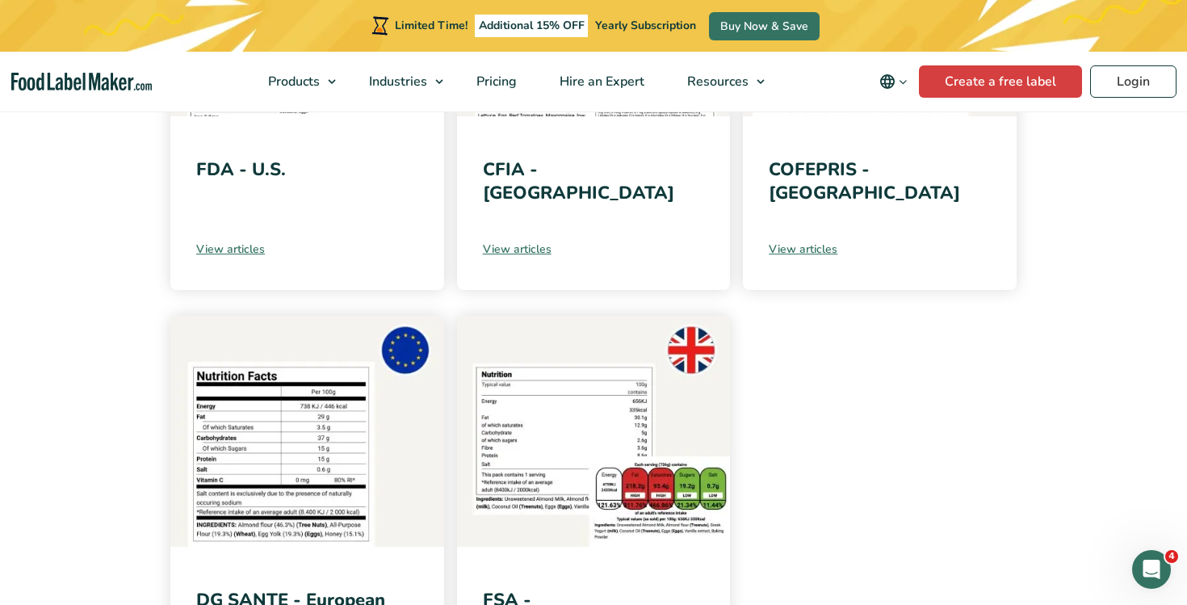
scroll to position [548, 0]
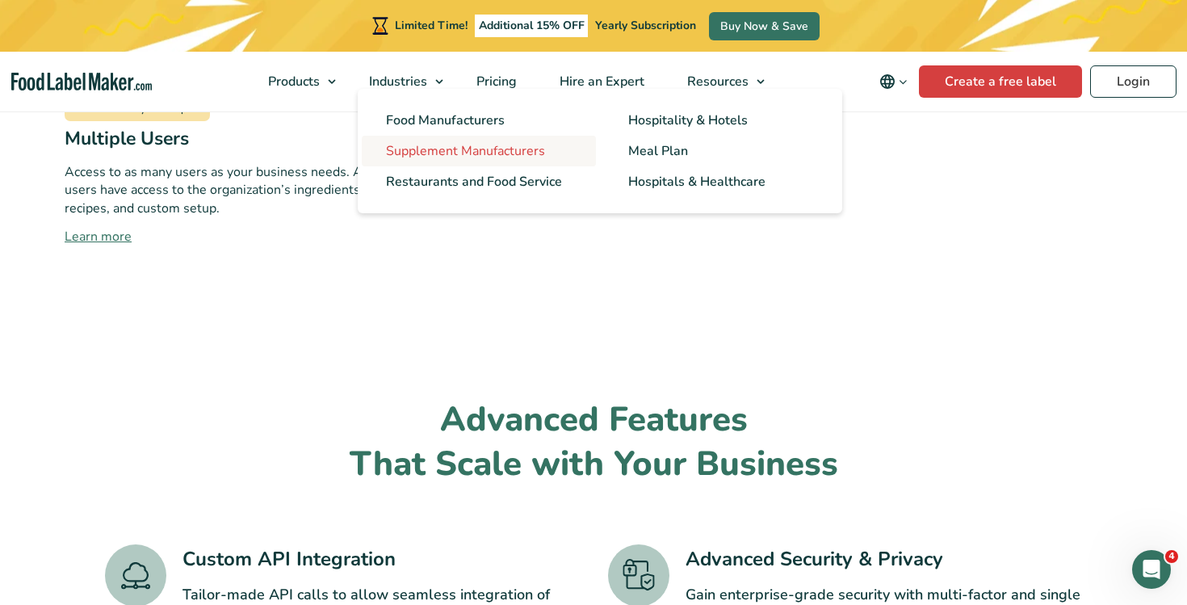
click at [456, 144] on span "Supplement Manufacturers" at bounding box center [465, 151] width 159 height 18
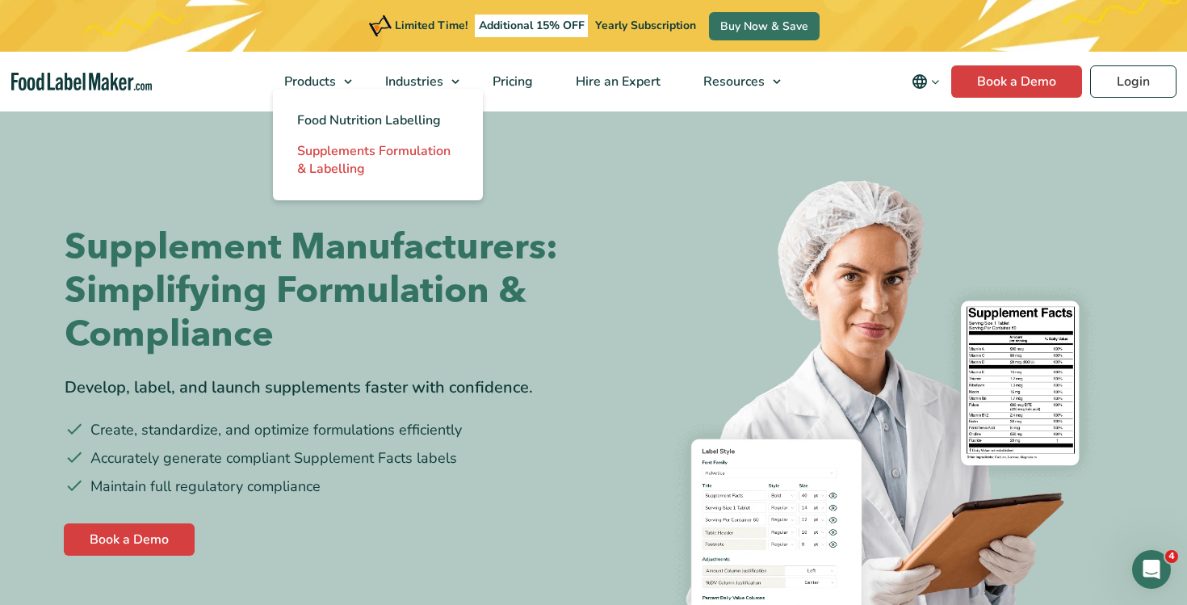
click at [325, 153] on span "Supplements Formulation & Labelling" at bounding box center [373, 160] width 153 height 36
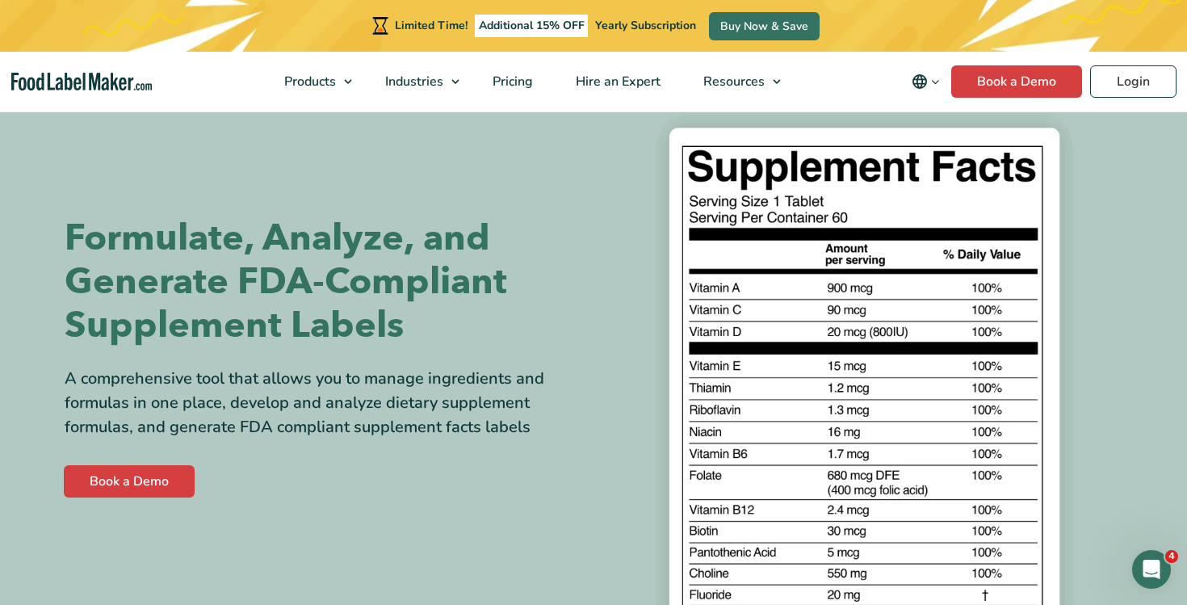
scroll to position [63, 0]
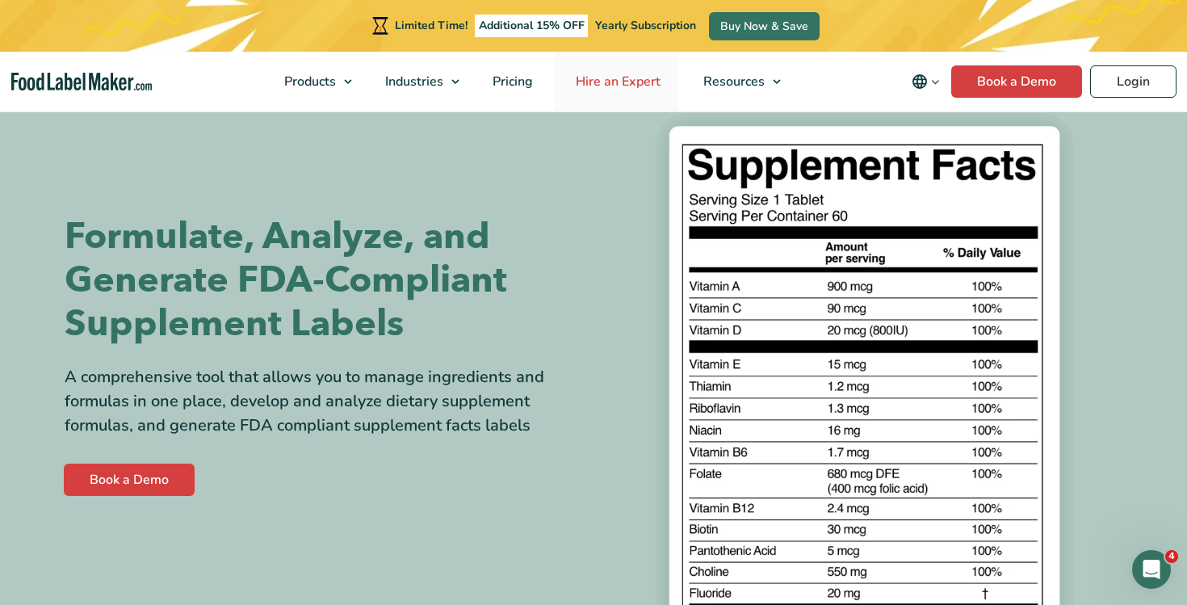
click at [621, 95] on link "Hire an Expert" at bounding box center [616, 82] width 123 height 60
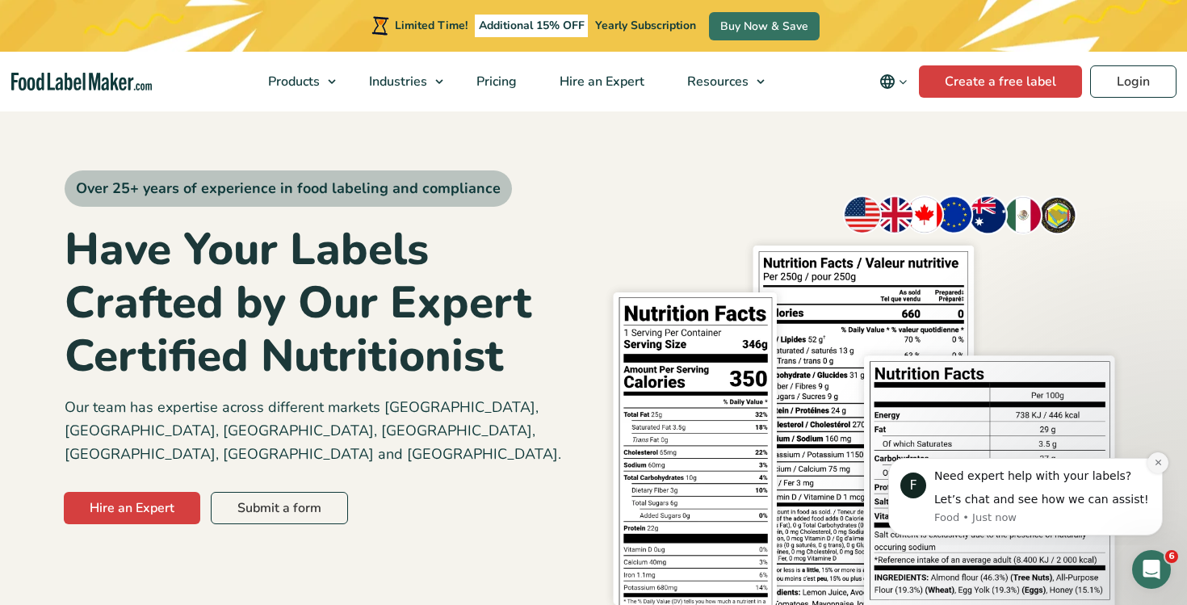
click at [1159, 455] on button "Dismiss notification" at bounding box center [1157, 462] width 21 height 21
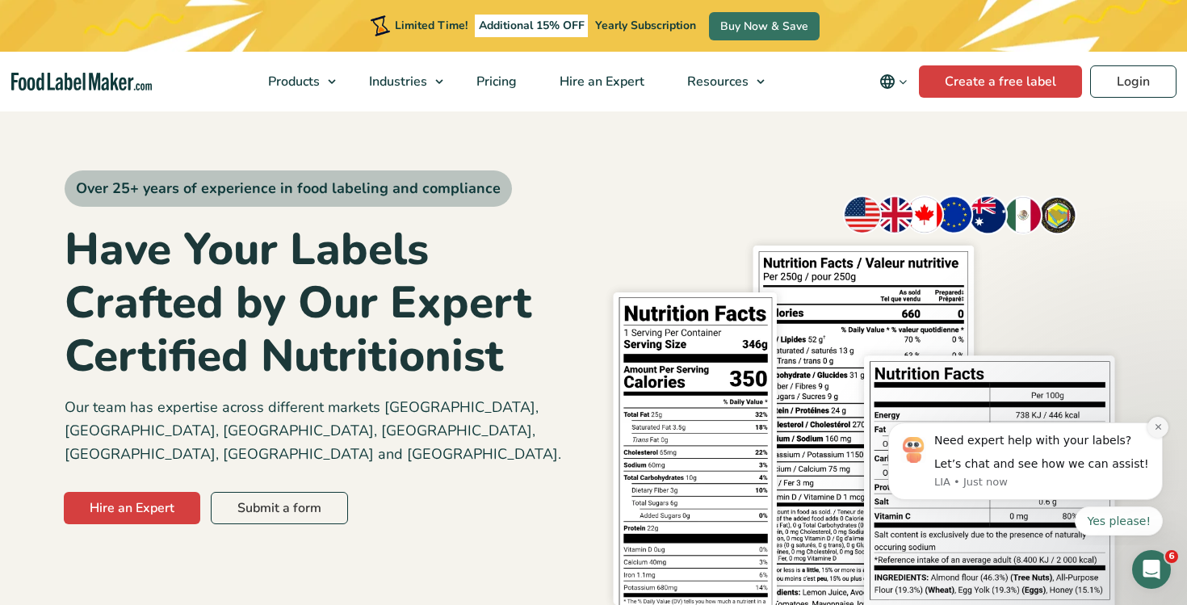
click at [1162, 426] on button "Dismiss notification" at bounding box center [1157, 426] width 21 height 21
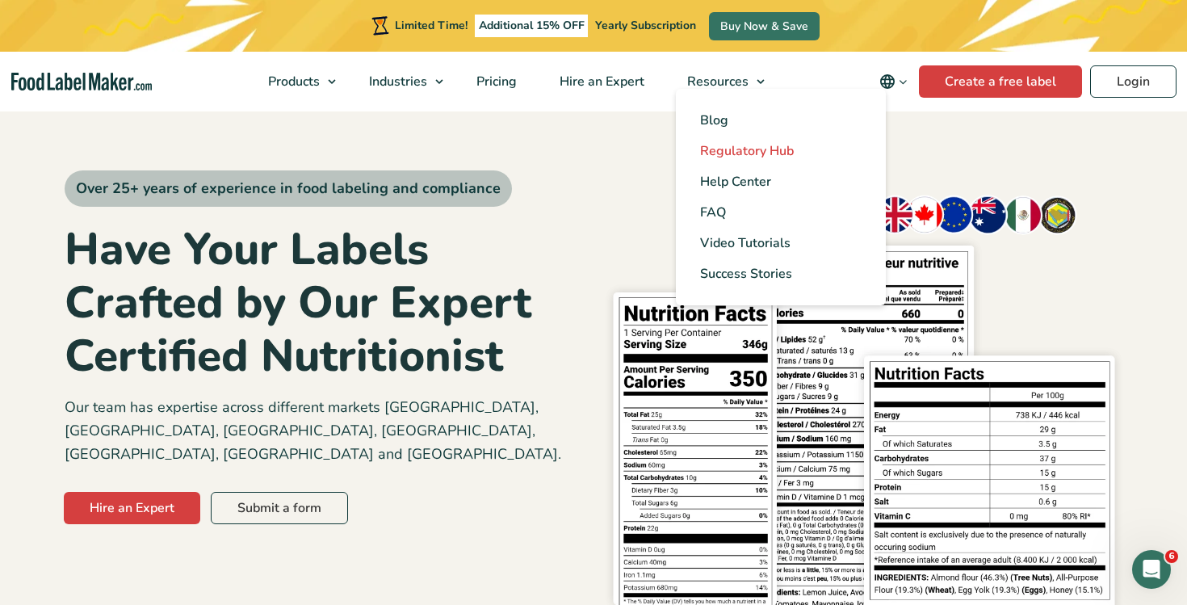
click at [739, 154] on span "Regulatory Hub" at bounding box center [747, 151] width 94 height 18
